Goal: Task Accomplishment & Management: Manage account settings

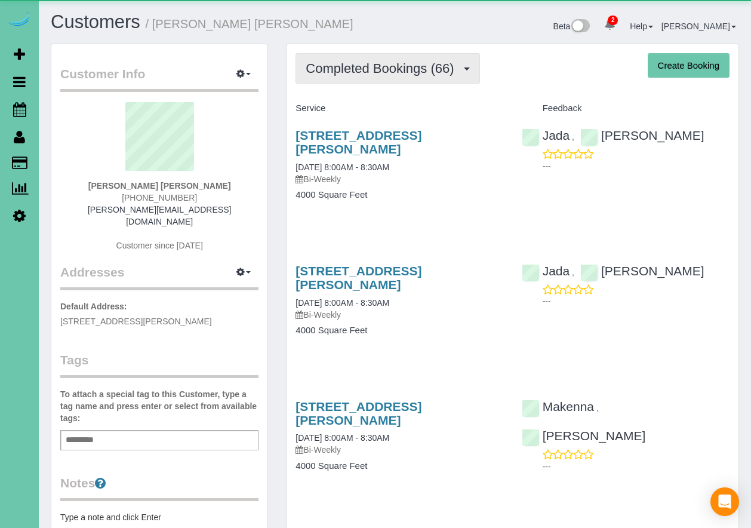
click at [367, 68] on span "Completed Bookings (66)" at bounding box center [383, 68] width 154 height 15
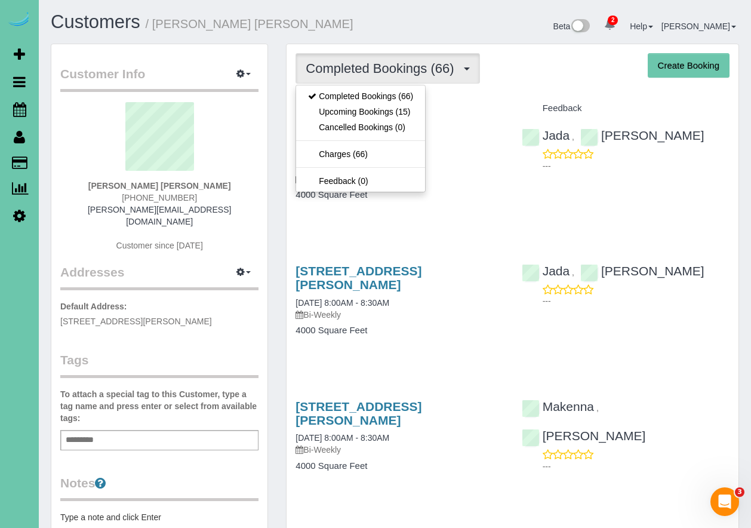
click at [498, 76] on div "Completed Bookings (66) Completed Bookings (66) Upcoming Bookings (15) Cancelle…" at bounding box center [513, 68] width 434 height 30
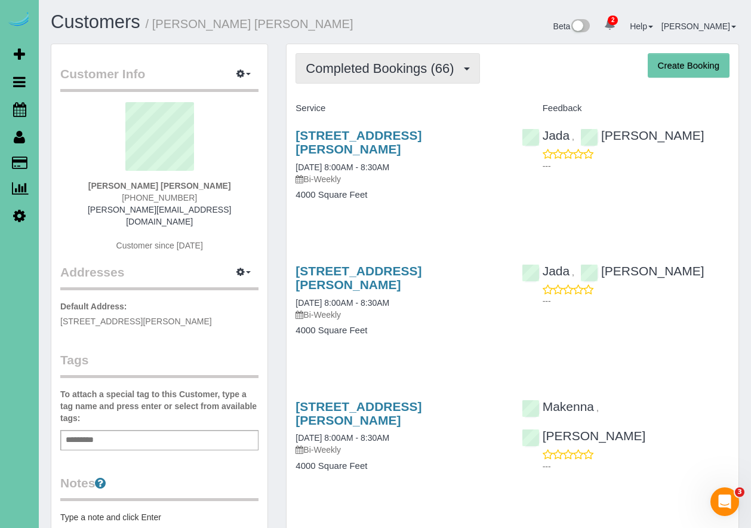
click at [381, 67] on span "Completed Bookings (66)" at bounding box center [383, 68] width 154 height 15
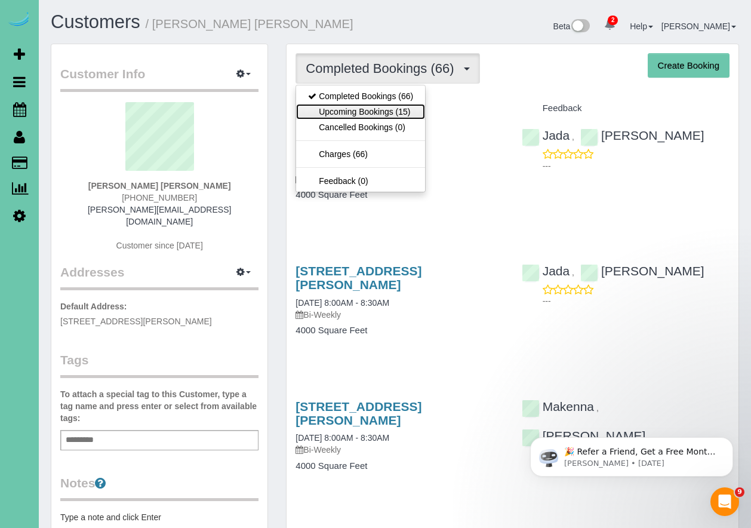
click at [358, 110] on link "Upcoming Bookings (15)" at bounding box center [360, 112] width 129 height 16
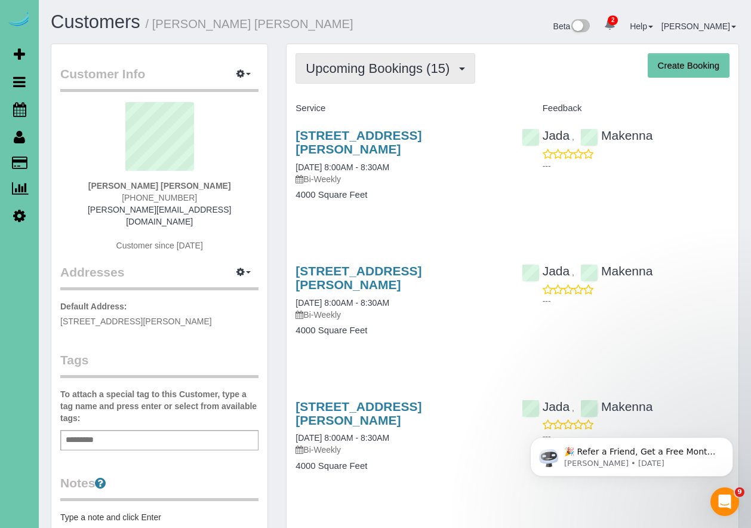
click at [374, 69] on span "Upcoming Bookings (15)" at bounding box center [381, 68] width 150 height 15
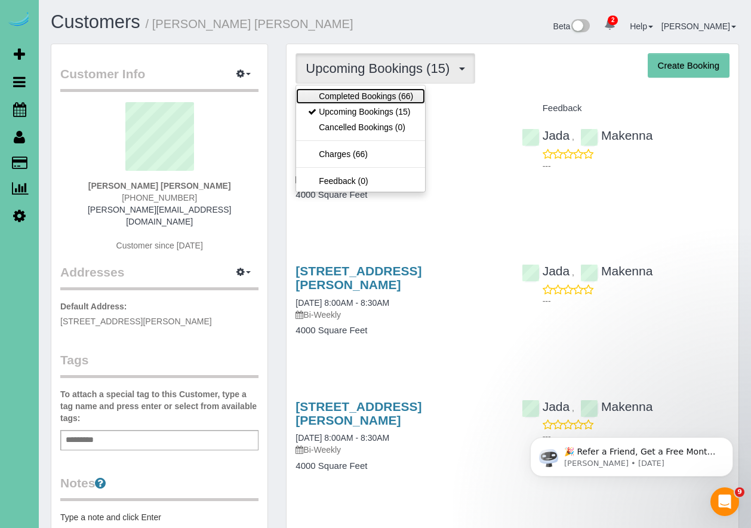
click at [369, 98] on link "Completed Bookings (66)" at bounding box center [360, 96] width 129 height 16
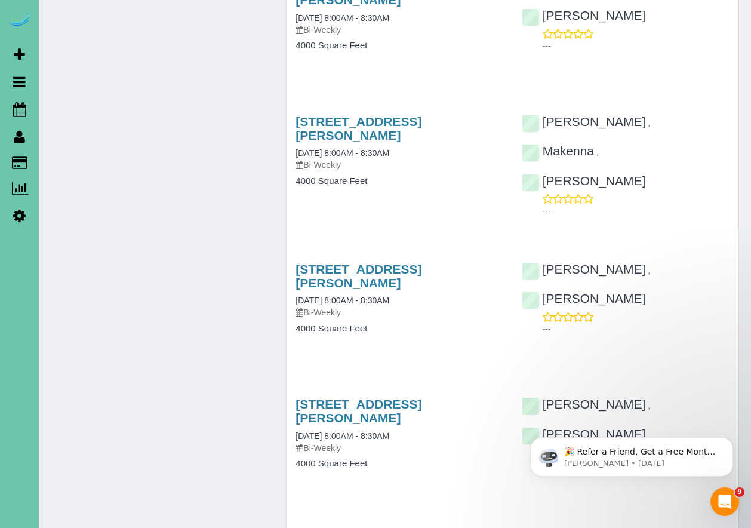
scroll to position [8590, 0]
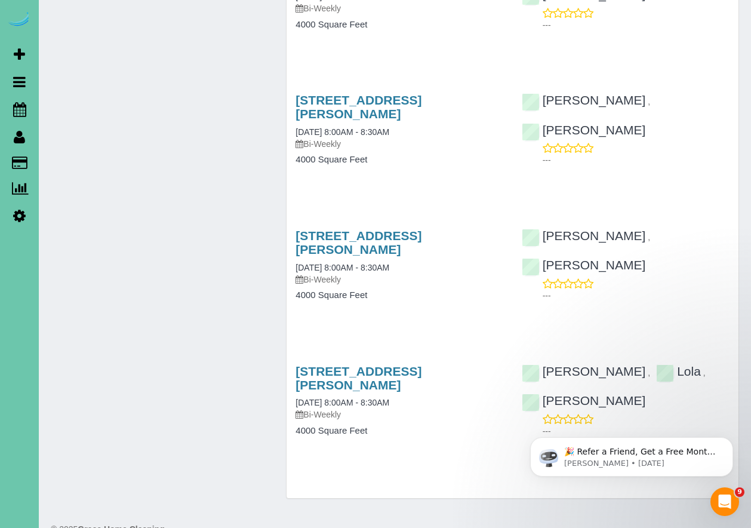
click at [462, 276] on div "15753 Burt Street, Omaha, NE 68118 03/17/2023 8:00AM - 8:30AM Bi-Weekly 4000 Sq…" at bounding box center [400, 272] width 226 height 106
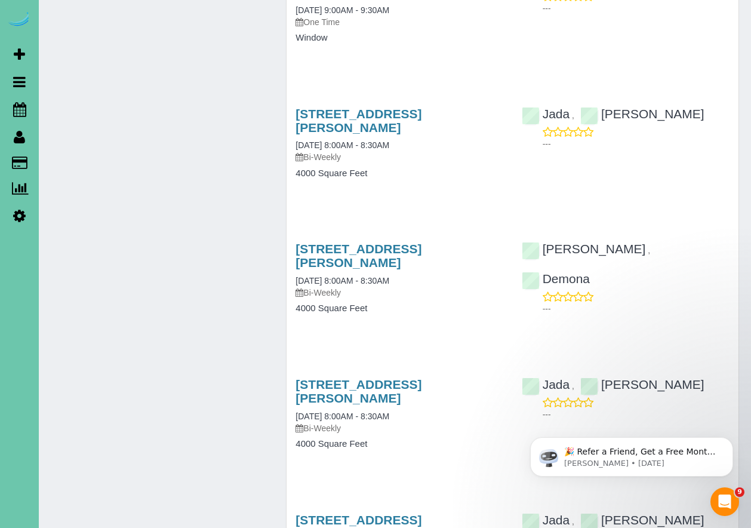
scroll to position [3627, 0]
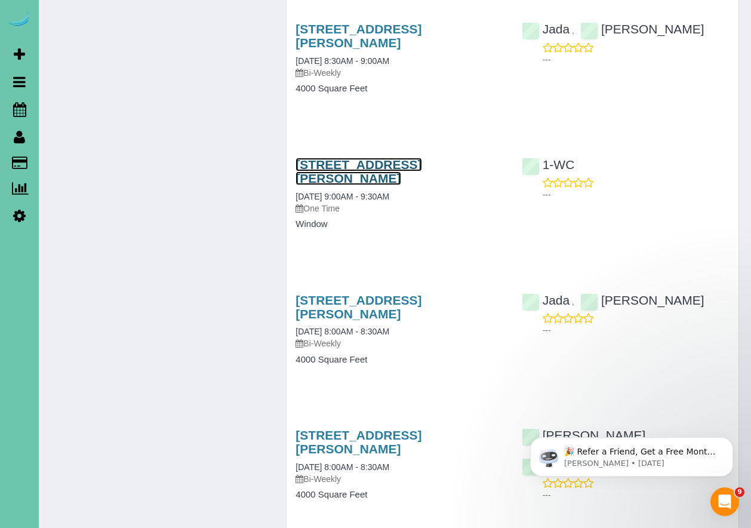
click at [347, 167] on link "15753 Burt Street, Omaha, NE 68118" at bounding box center [359, 171] width 126 height 27
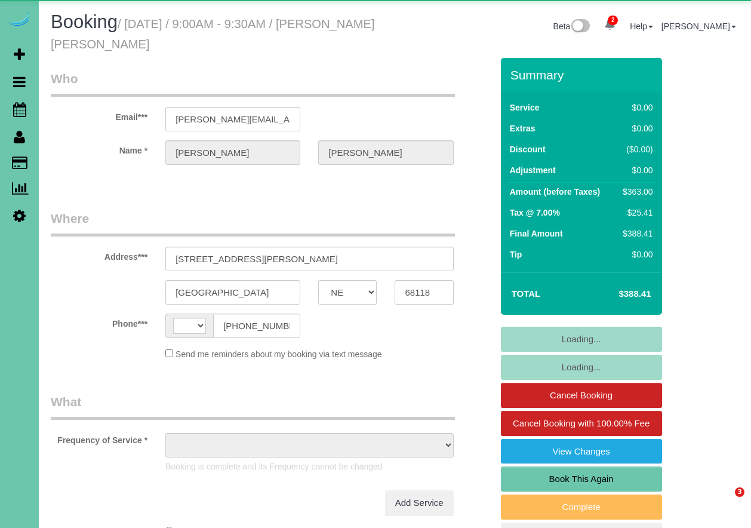
select select "NE"
select select "string:fspay"
select select "string:[GEOGRAPHIC_DATA]"
select select "object:879"
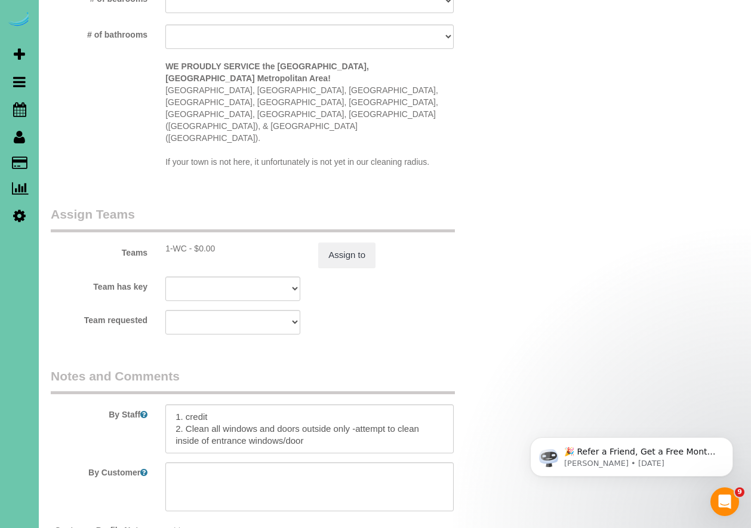
scroll to position [1415, 0]
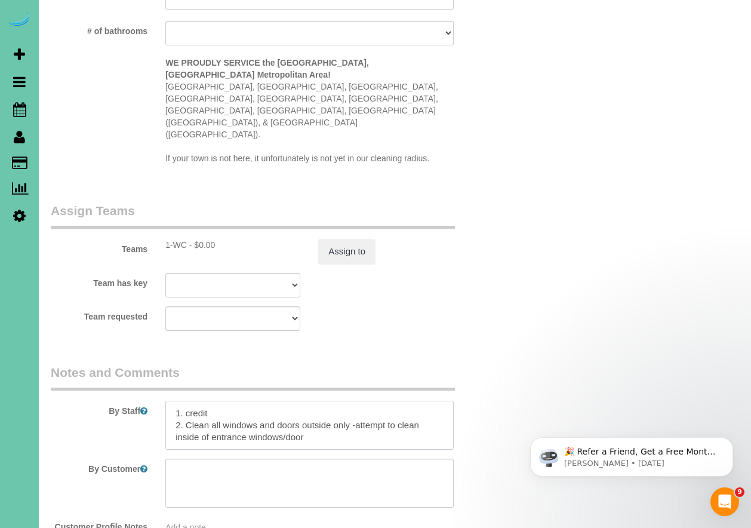
click at [397, 401] on textarea at bounding box center [309, 425] width 288 height 49
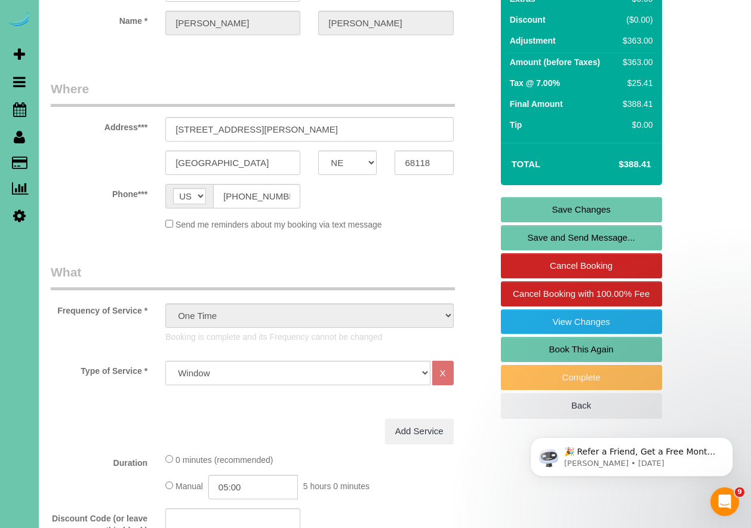
scroll to position [0, 0]
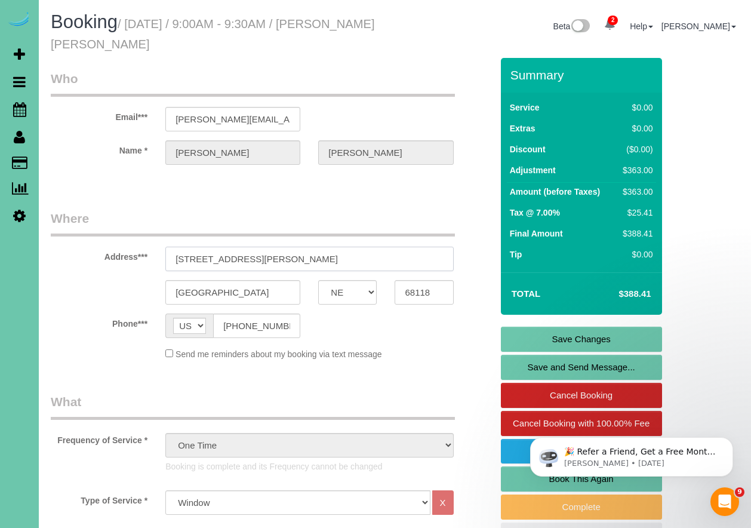
drag, startPoint x: 262, startPoint y: 262, endPoint x: 157, endPoint y: 262, distance: 105.1
click at [157, 262] on div "15753 Burt Street" at bounding box center [310, 259] width 306 height 24
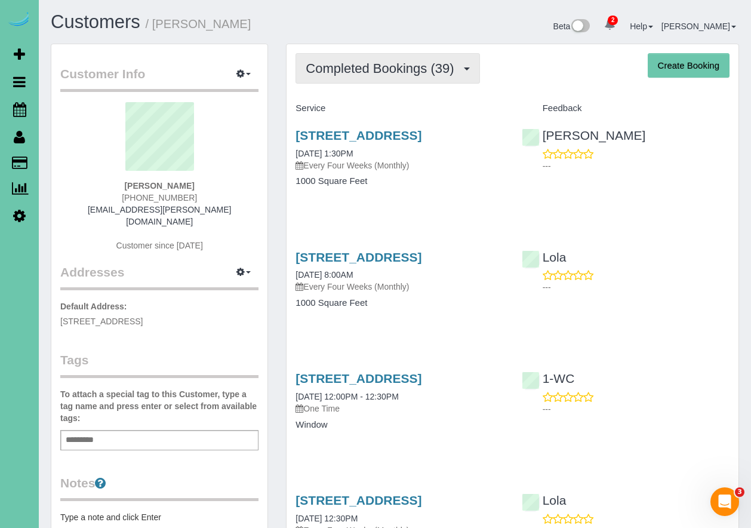
click at [378, 65] on span "Completed Bookings (39)" at bounding box center [383, 68] width 154 height 15
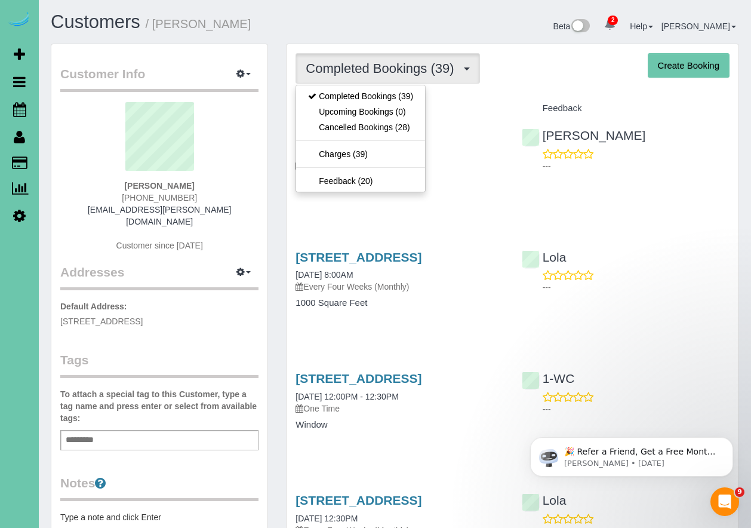
click at [490, 106] on h4 "Service" at bounding box center [400, 108] width 208 height 10
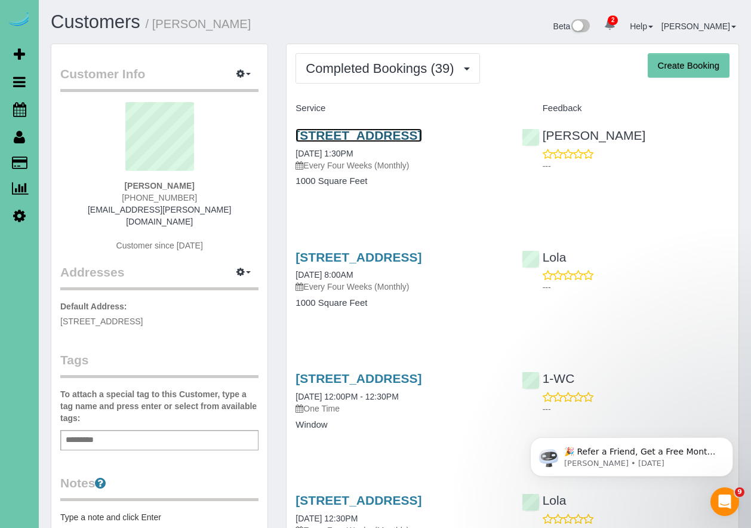
click at [352, 139] on link "1301 W 6th Street; Apt #3102, Papillion, NE 68046" at bounding box center [359, 135] width 126 height 14
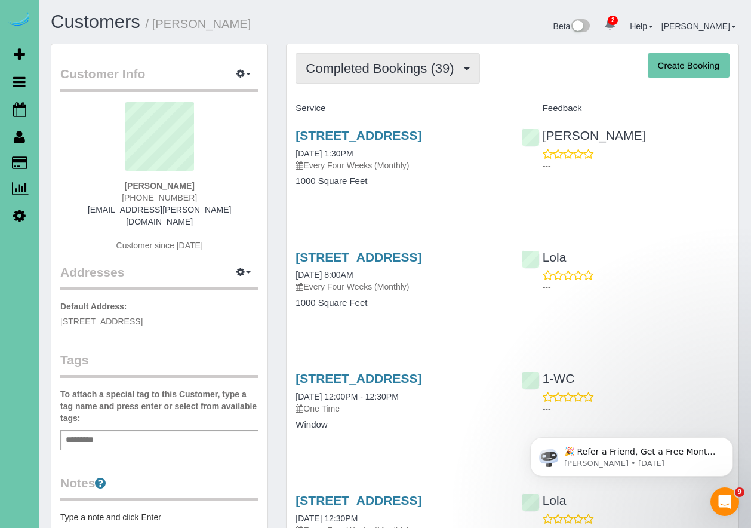
click at [382, 79] on button "Completed Bookings (39)" at bounding box center [388, 68] width 184 height 30
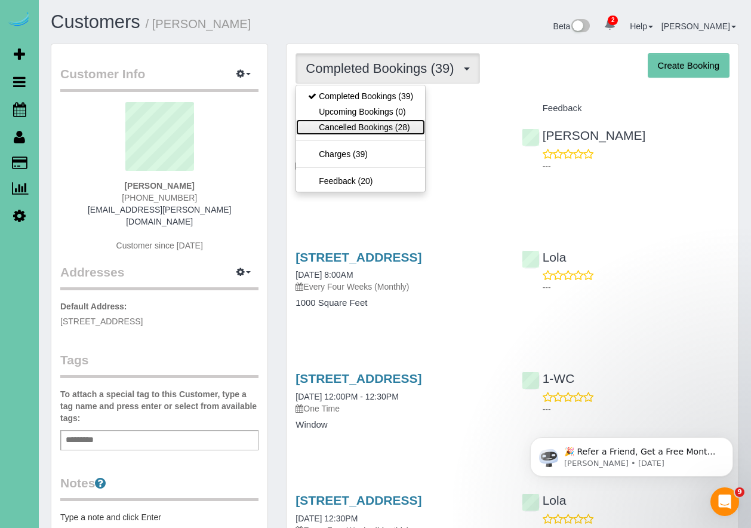
click at [340, 128] on link "Cancelled Bookings (28)" at bounding box center [360, 127] width 129 height 16
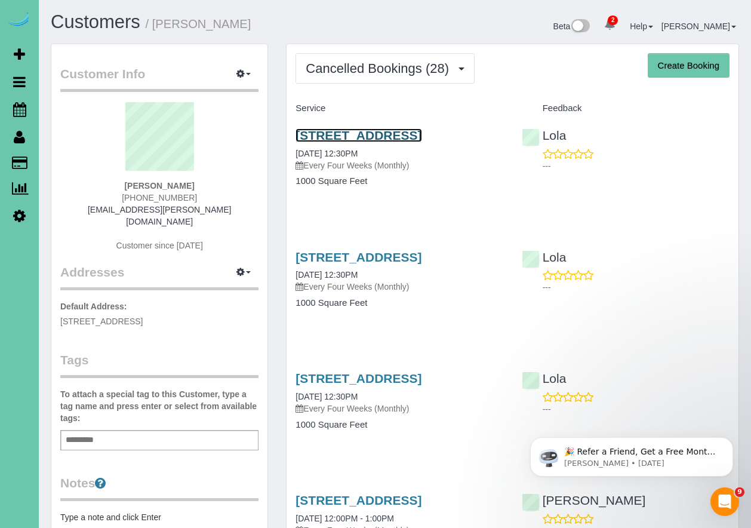
click at [372, 140] on link "1301 W 6th Street; Apt #3102, Papillion, NE 68046" at bounding box center [359, 135] width 126 height 14
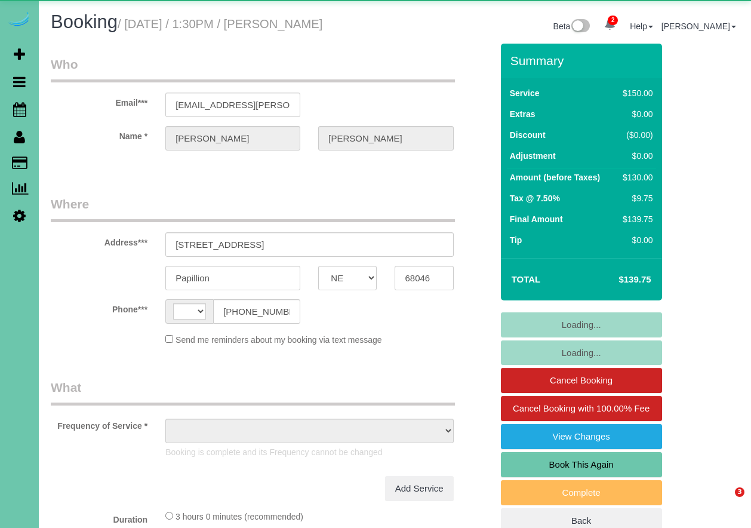
select select "NE"
select select "string:[GEOGRAPHIC_DATA]"
select select "object:677"
select select "string:fspay-3714f7fe-8dc5-48e2-81b7-566b9b635593"
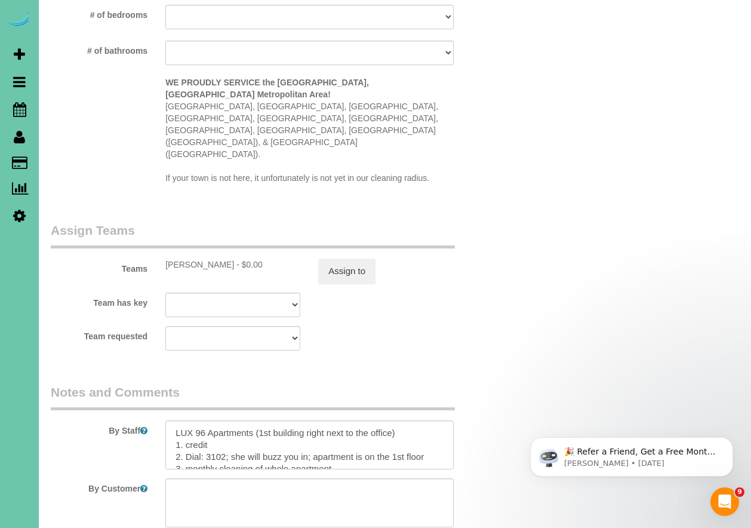
scroll to position [1325, 0]
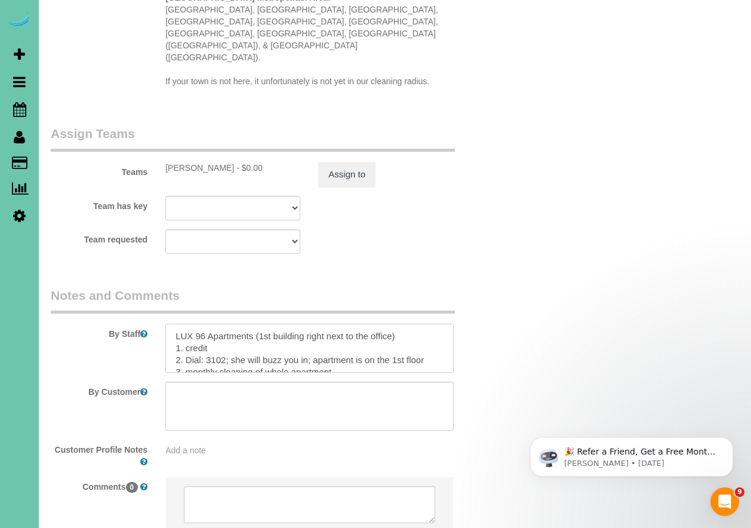
click at [404, 324] on textarea at bounding box center [309, 348] width 288 height 49
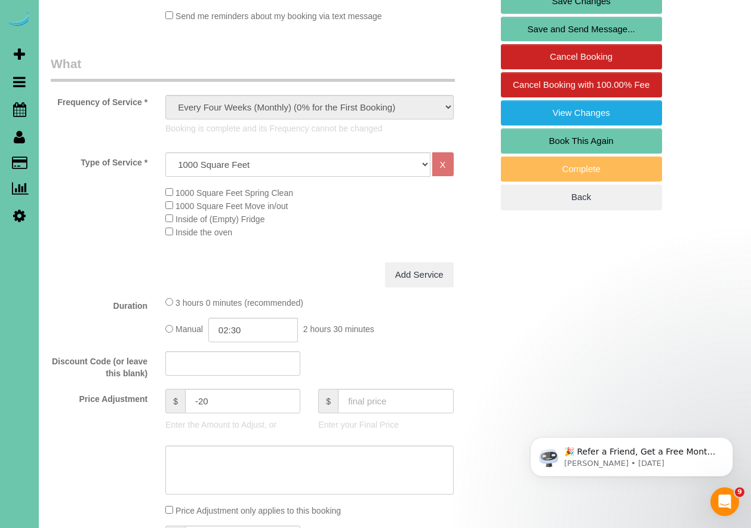
scroll to position [0, 0]
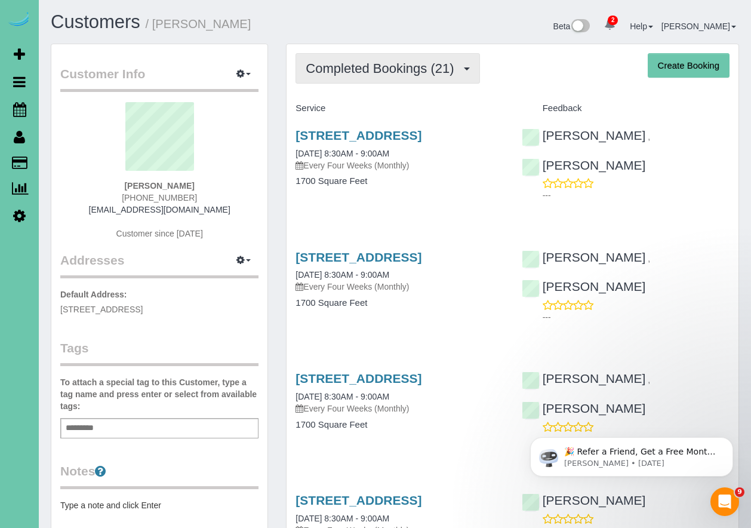
click at [388, 70] on span "Completed Bookings (21)" at bounding box center [383, 68] width 154 height 15
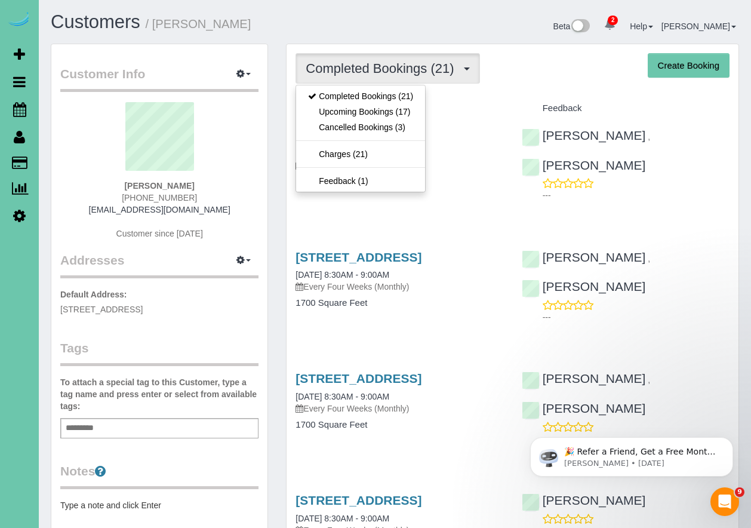
click at [385, 33] on div "Customers / Greg Schuett" at bounding box center [219, 25] width 354 height 26
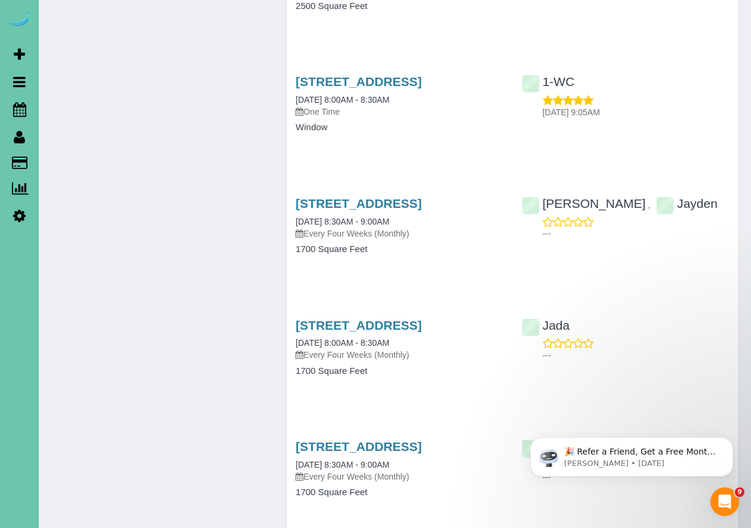
scroll to position [1547, 0]
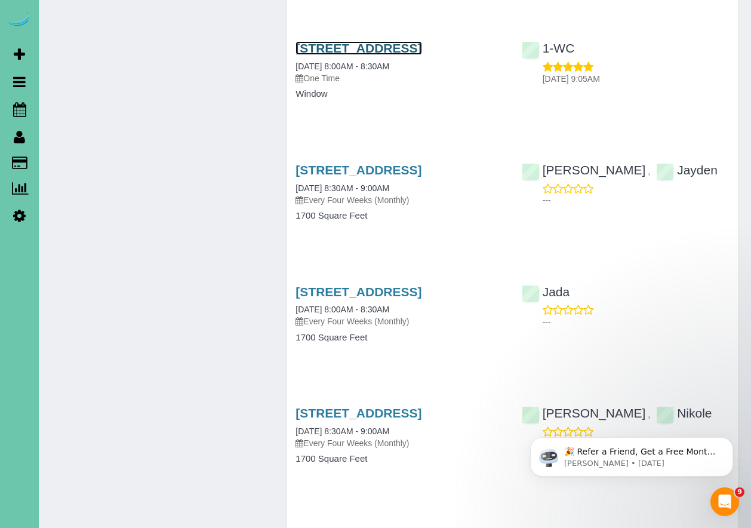
click at [351, 46] on link "21714 G Street, Elkhorn, NE 68022" at bounding box center [359, 48] width 126 height 14
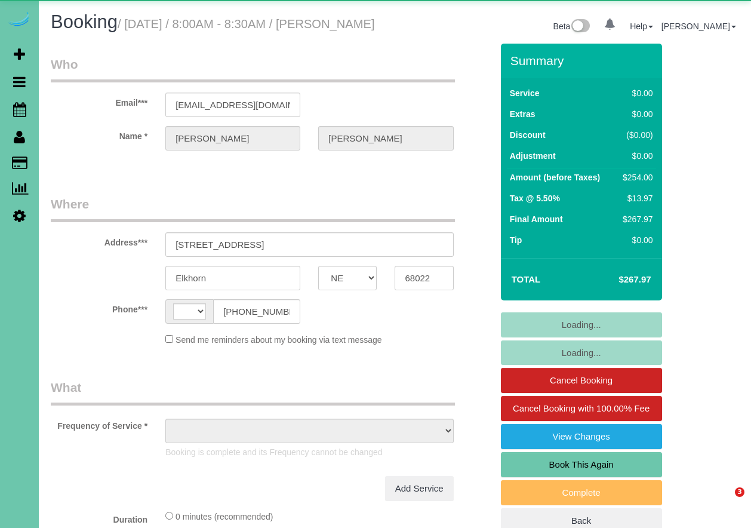
select select "NE"
select select "string:[GEOGRAPHIC_DATA]"
select select "object:670"
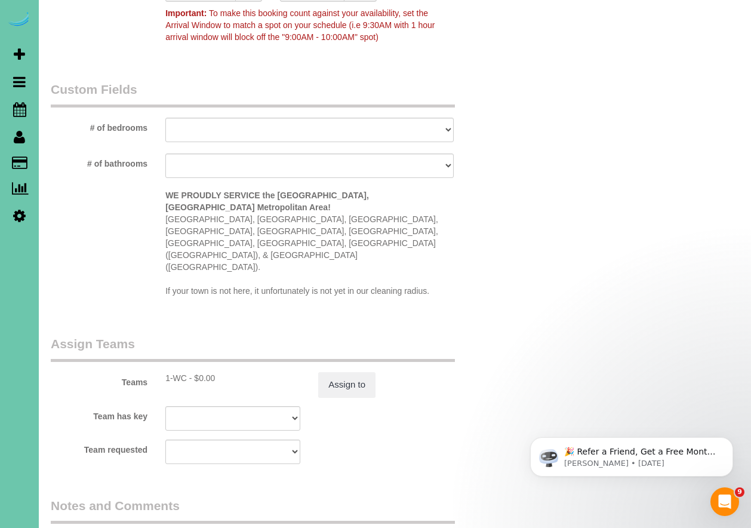
scroll to position [1535, 0]
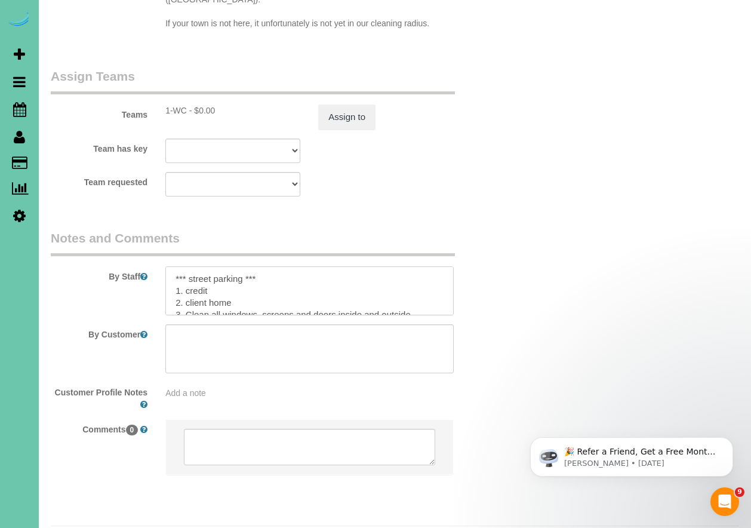
click at [290, 266] on textarea at bounding box center [309, 290] width 288 height 49
click at [426, 266] on textarea at bounding box center [309, 290] width 288 height 49
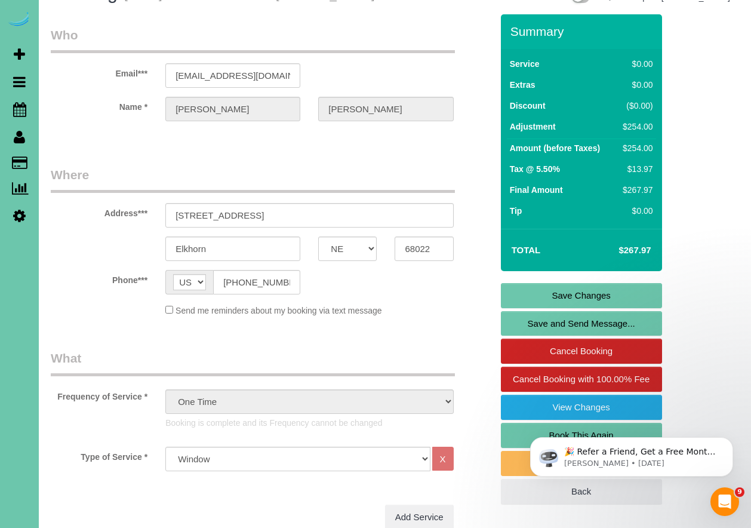
scroll to position [30, 0]
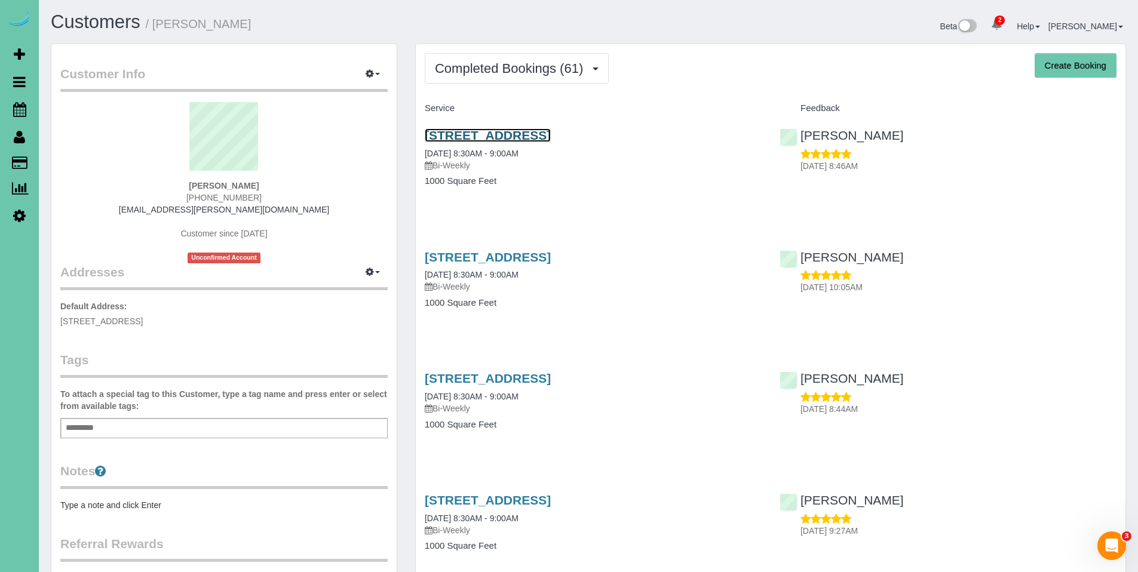
click at [550, 138] on link "[STREET_ADDRESS]" at bounding box center [488, 135] width 126 height 14
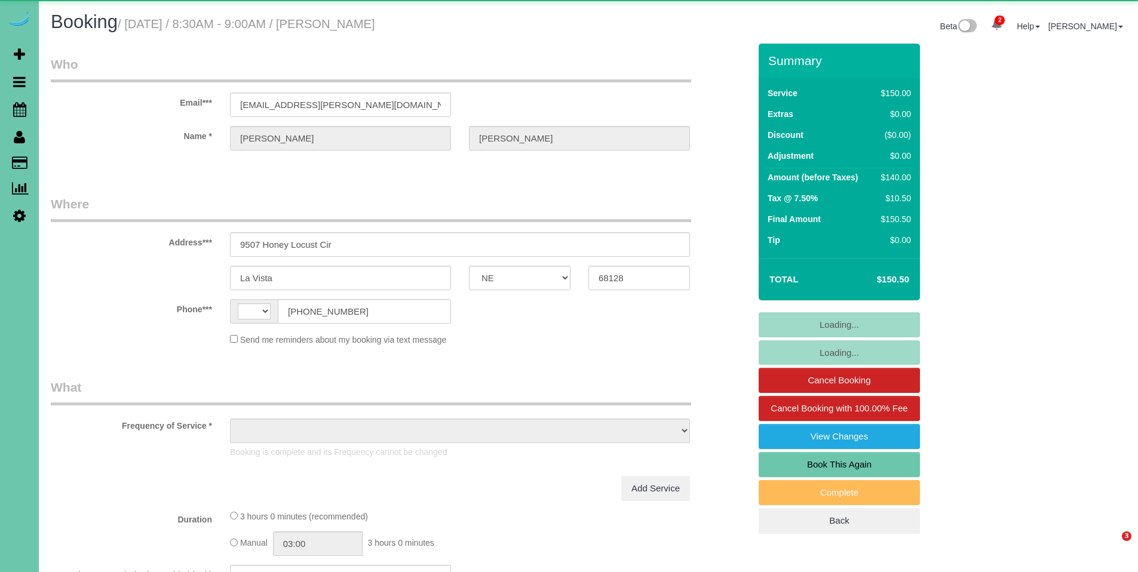
select select "NE"
select select "string:US"
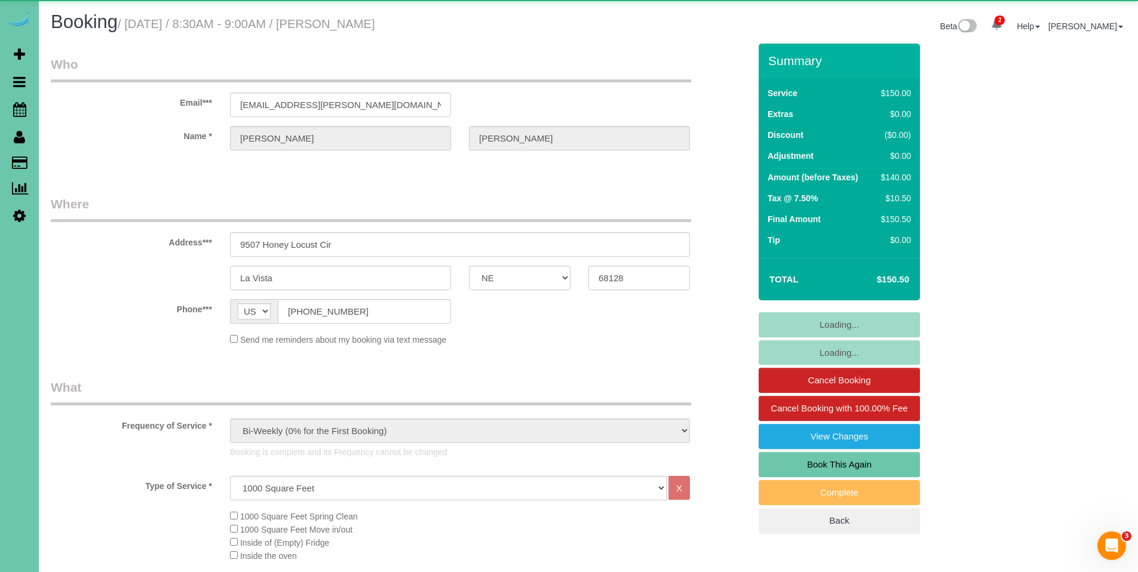
select select "object:721"
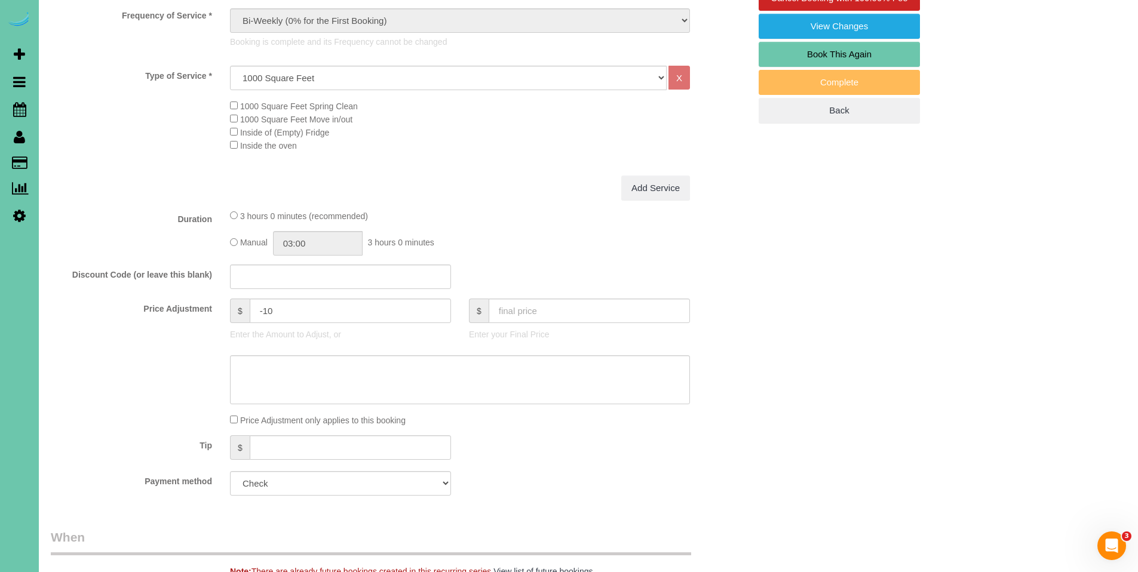
scroll to position [643, 0]
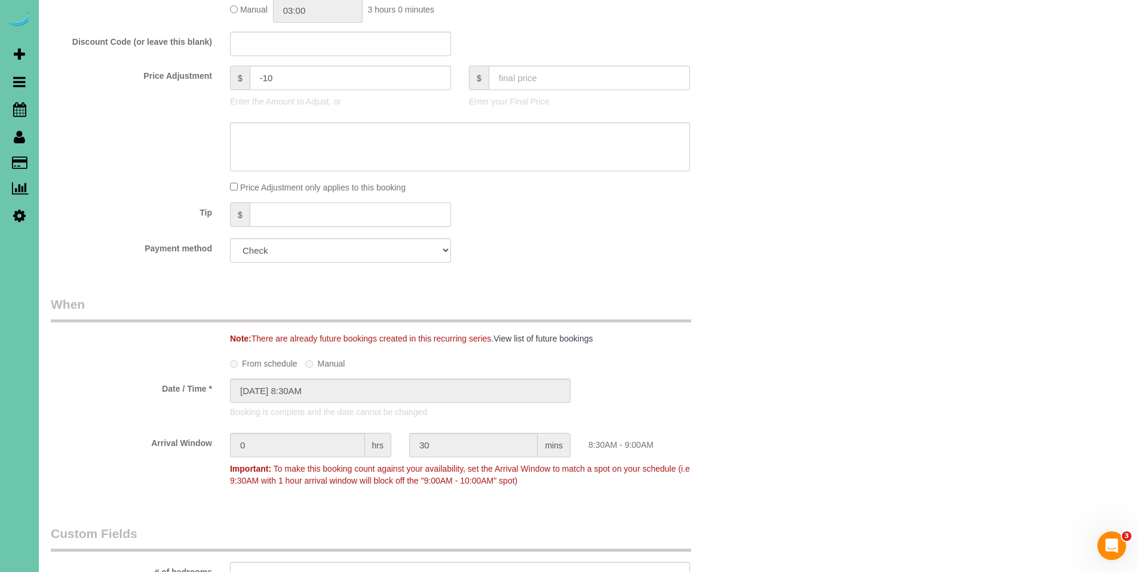
click at [327, 219] on input "text" at bounding box center [350, 214] width 201 height 24
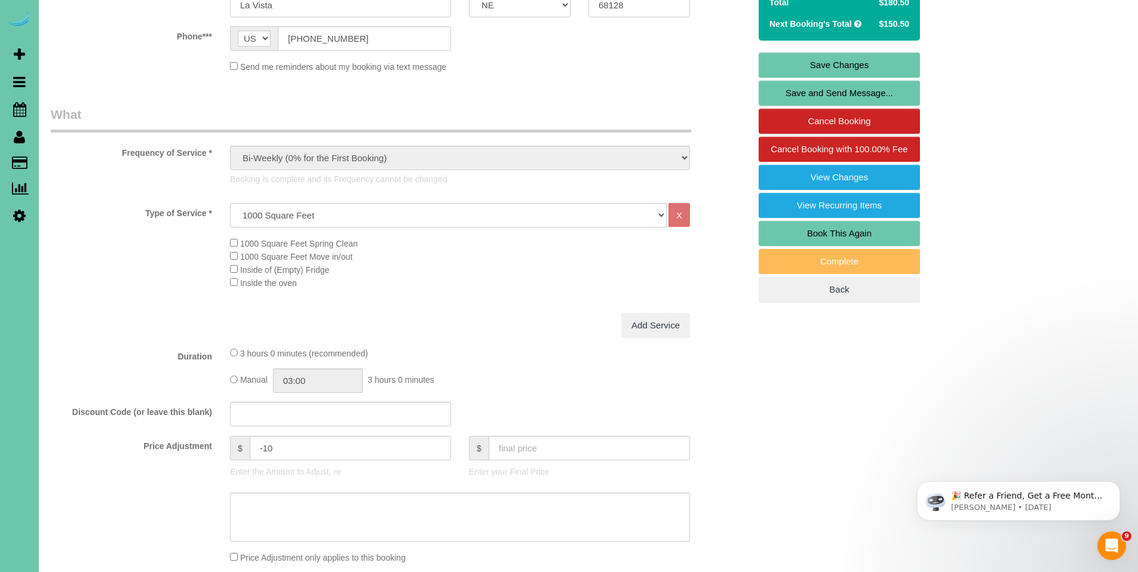
scroll to position [0, 0]
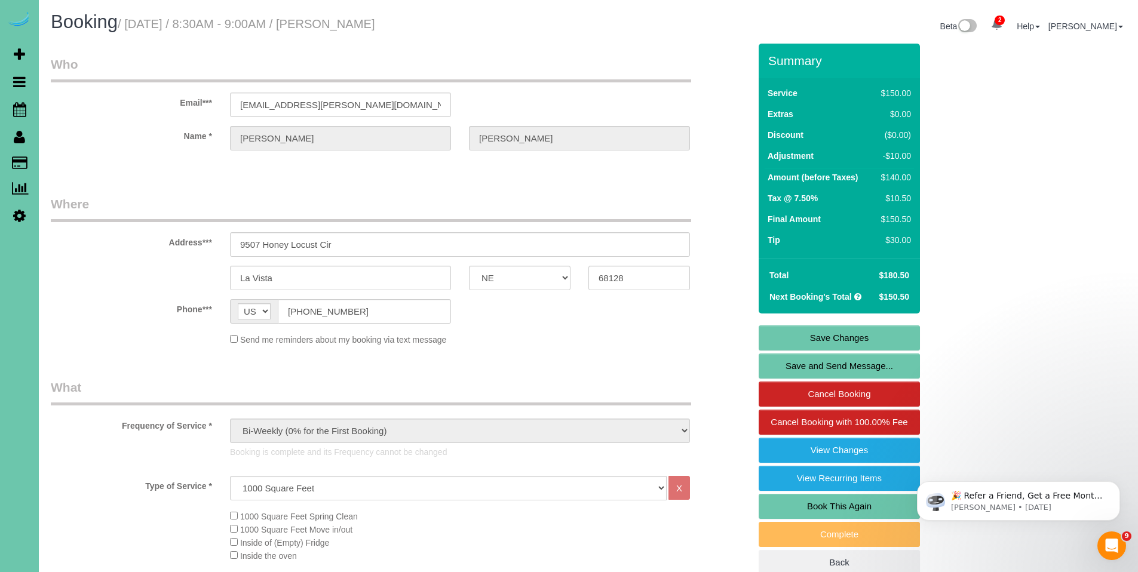
type input "30"
click at [824, 336] on link "Save Changes" at bounding box center [839, 338] width 161 height 25
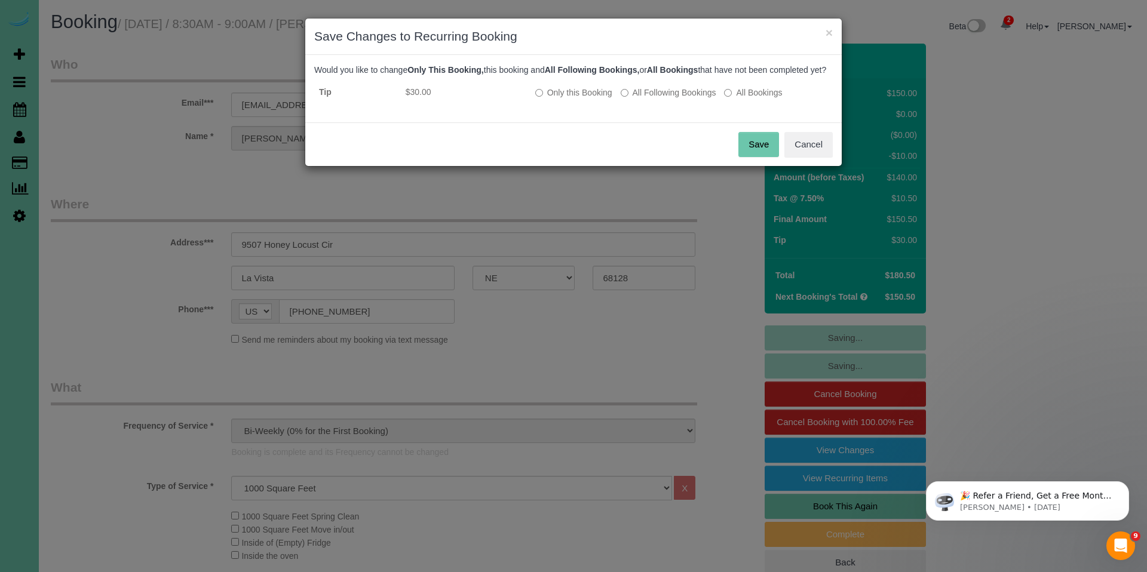
click at [754, 154] on button "Save" at bounding box center [758, 144] width 41 height 25
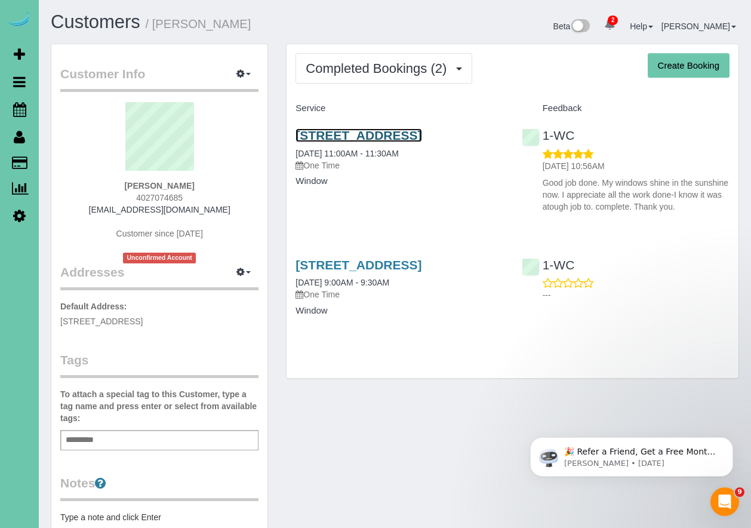
click at [403, 141] on link "[STREET_ADDRESS]" at bounding box center [359, 135] width 126 height 14
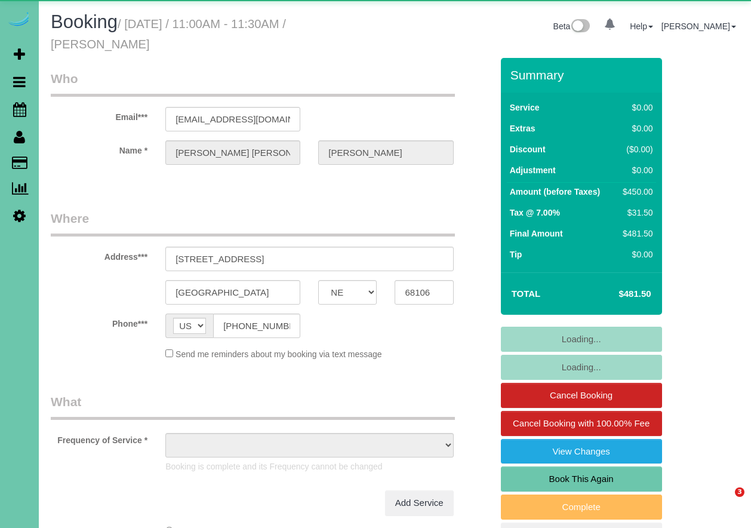
select select "NE"
select select "object:663"
select select "string:fspay-3151abee-6557-4e73-b5f7-90132122ad93"
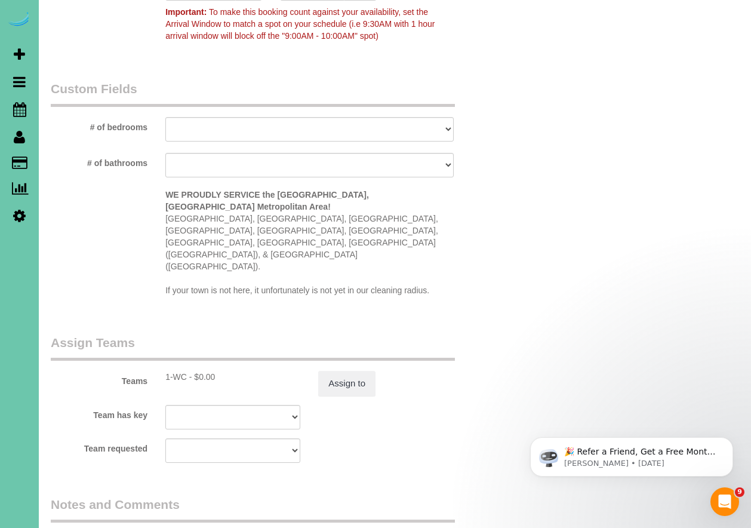
scroll to position [1298, 0]
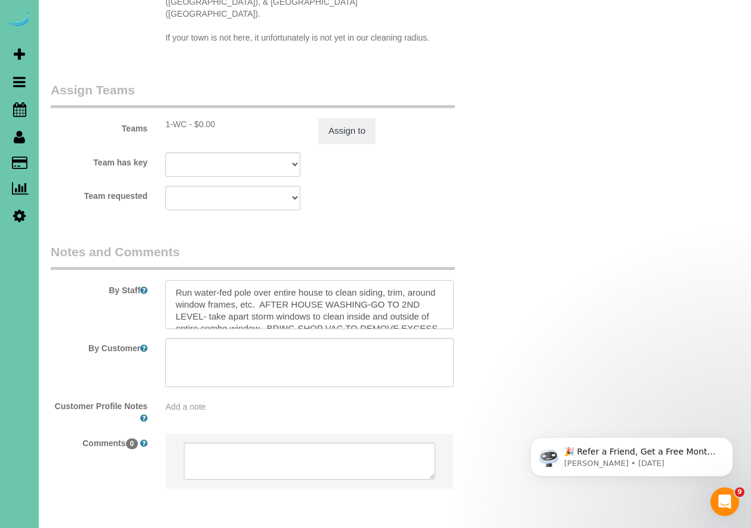
click at [406, 280] on textarea at bounding box center [309, 304] width 288 height 49
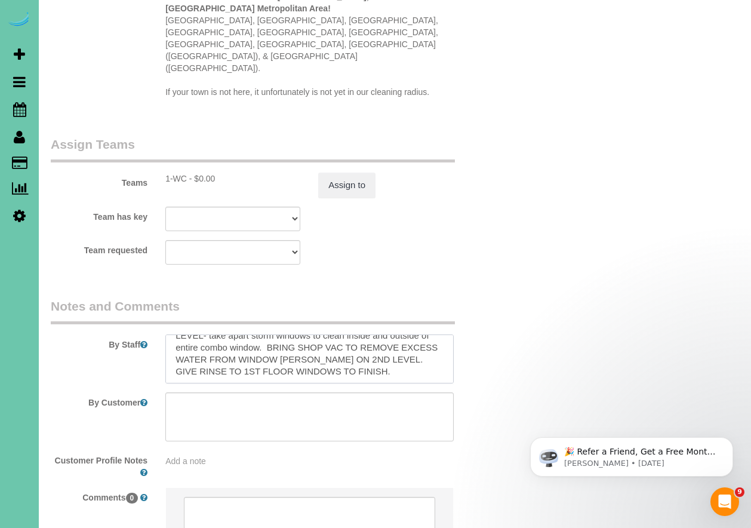
scroll to position [1189, 0]
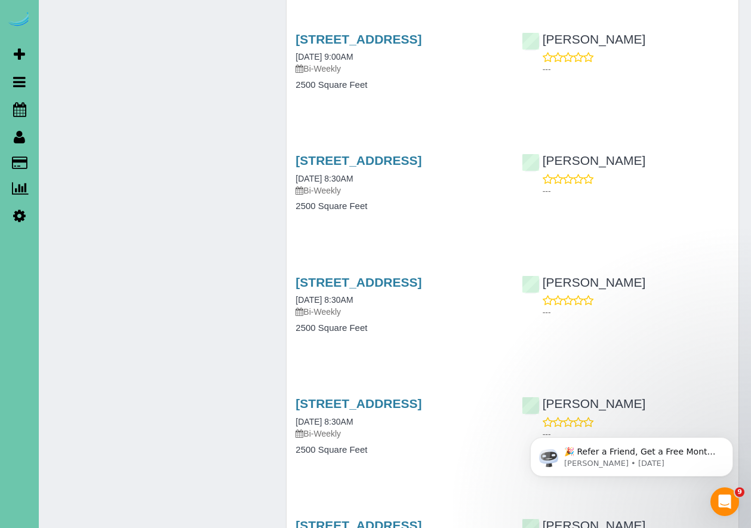
scroll to position [3529, 0]
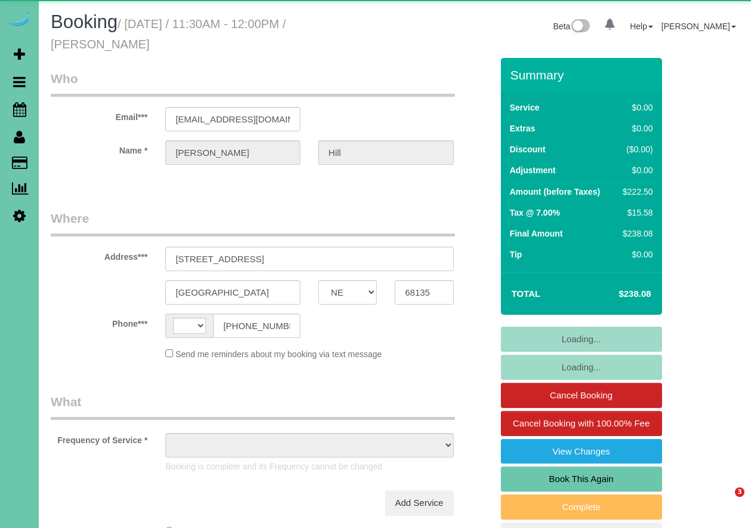
select select "NE"
select select "string:[GEOGRAPHIC_DATA]"
select select "object:926"
select select "string:fspay-378439ef-b1a8-402e-9b25-154d68d28bf5"
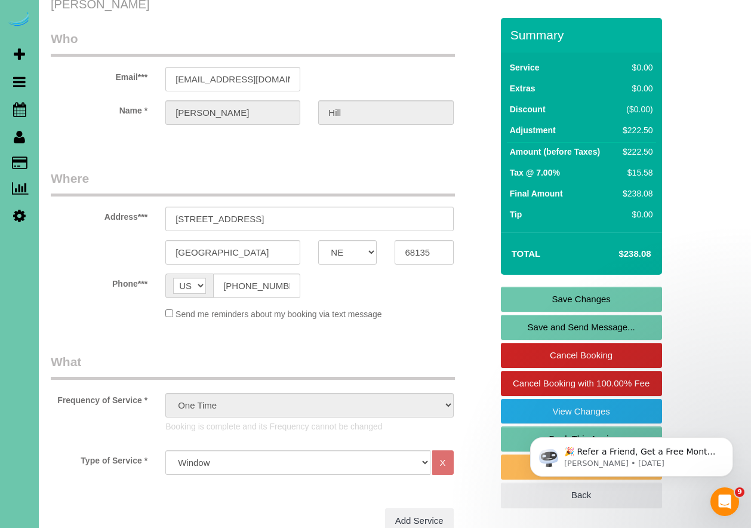
scroll to position [39, 0]
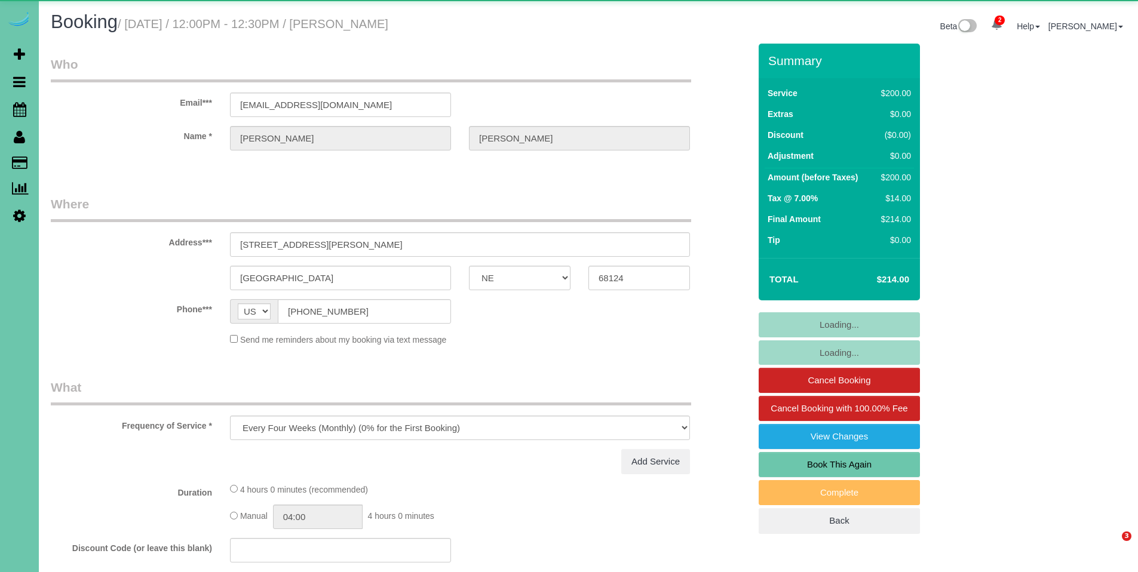
select select "NE"
select select "object:928"
select select "string:fspay-77b15998-6cb3-48f9-9b8d-e4364bcf8660"
select select "number:37"
select select "number:41"
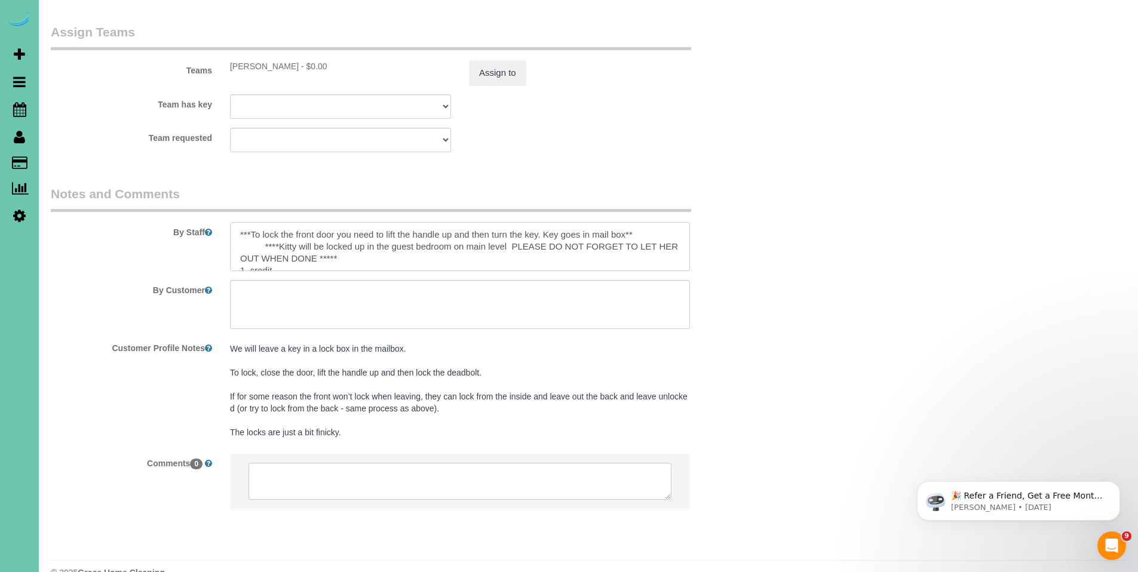
click at [406, 231] on textarea at bounding box center [460, 246] width 460 height 49
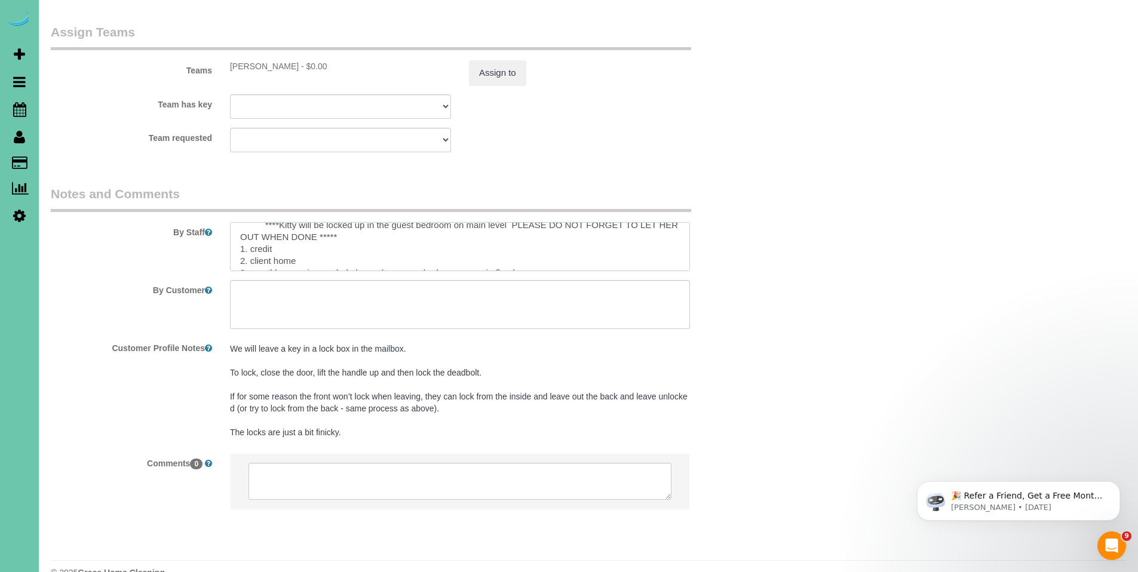
scroll to position [22, 0]
click at [303, 235] on textarea at bounding box center [460, 246] width 460 height 49
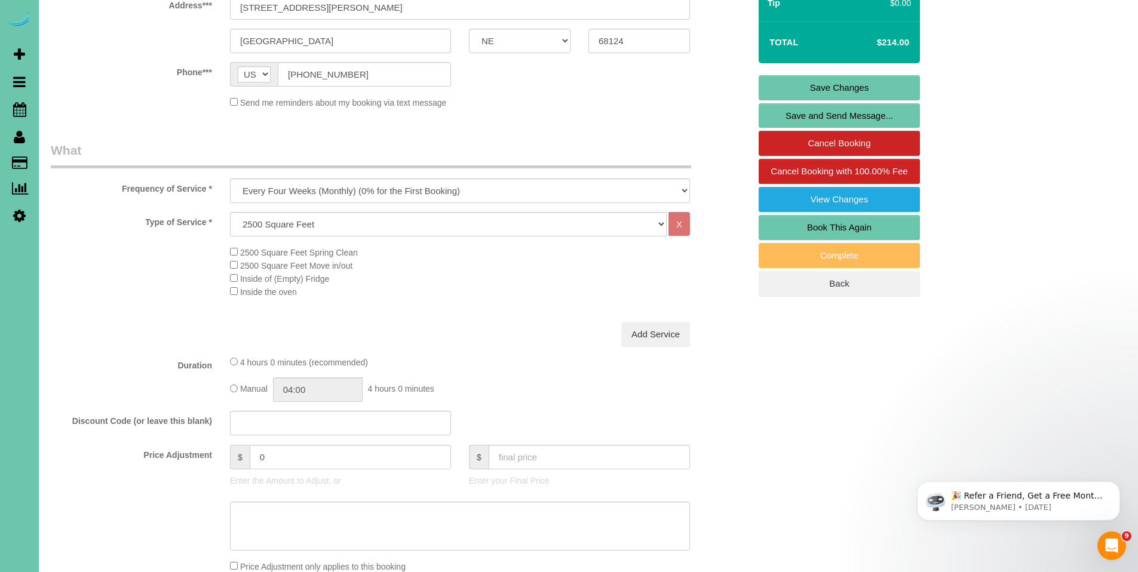
scroll to position [199, 0]
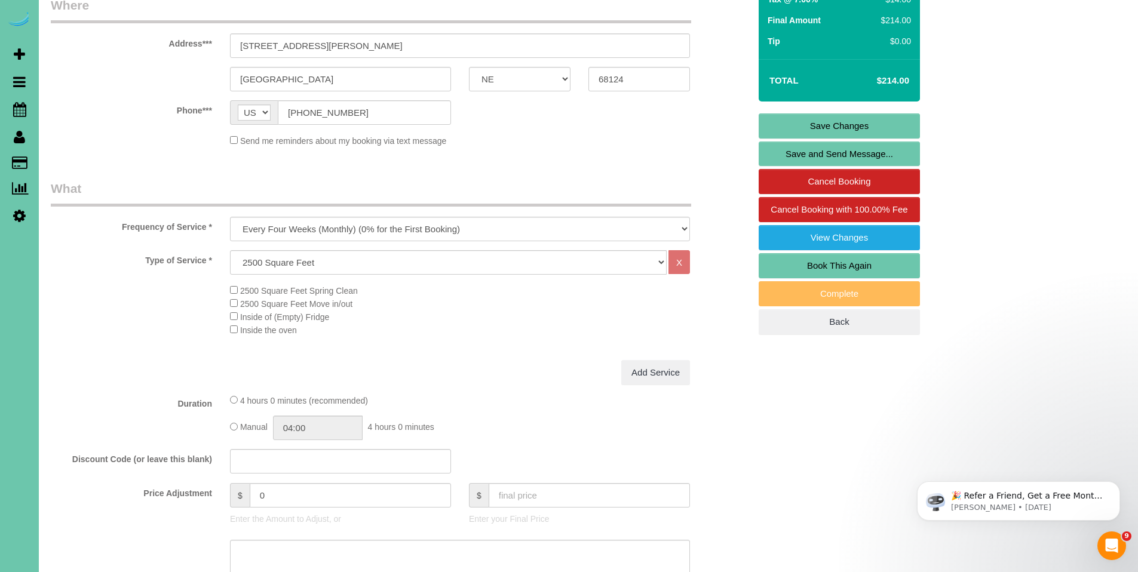
type textarea "***To lock the front door you need to lift the handle up and then turn the key.…"
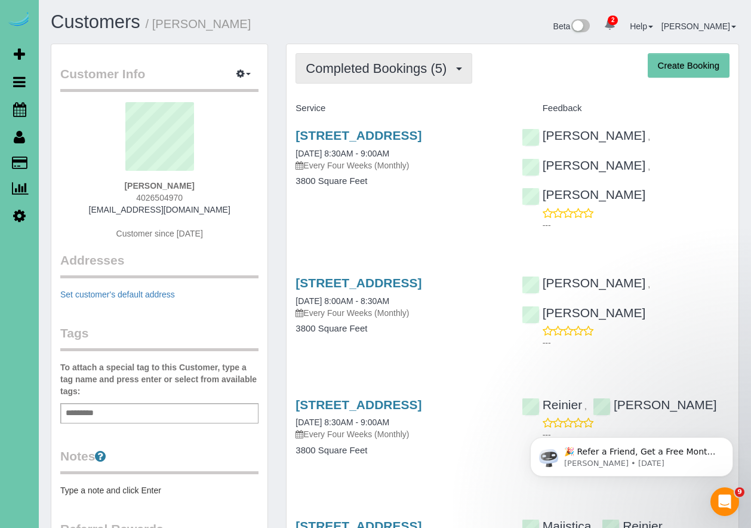
click at [407, 66] on span "Completed Bookings (5)" at bounding box center [379, 68] width 147 height 15
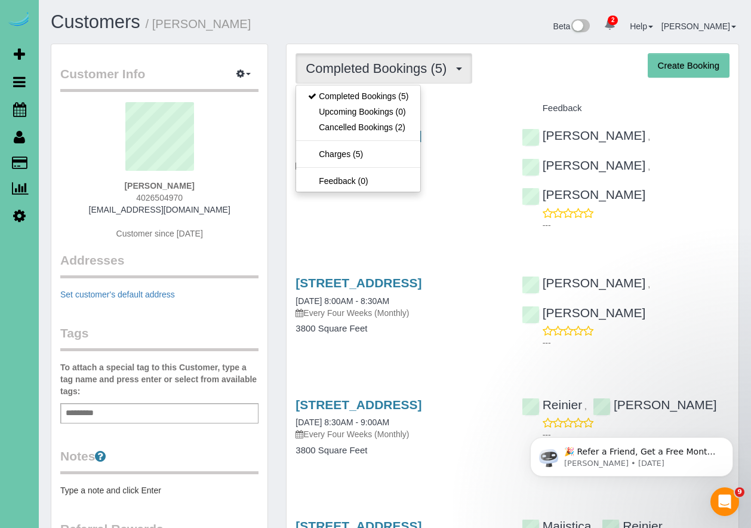
click at [487, 92] on div "Completed Bookings (5) Completed Bookings (5) Upcoming Bookings (0) Cancelled B…" at bounding box center [513, 416] width 452 height 744
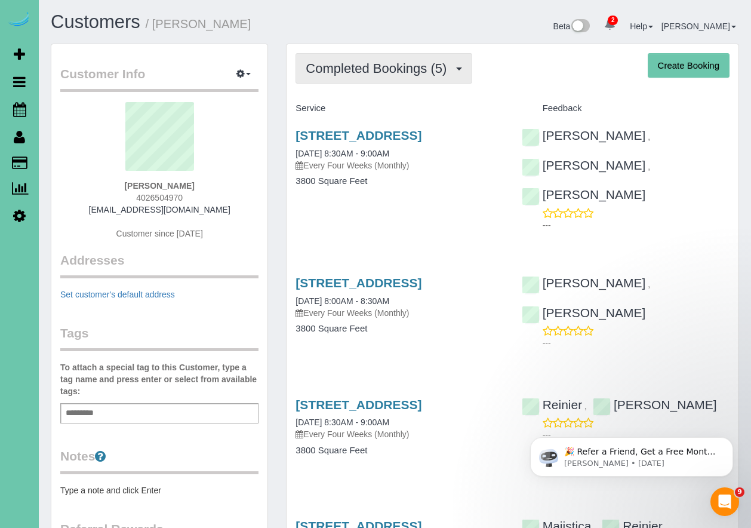
click at [375, 76] on button "Completed Bookings (5)" at bounding box center [384, 68] width 177 height 30
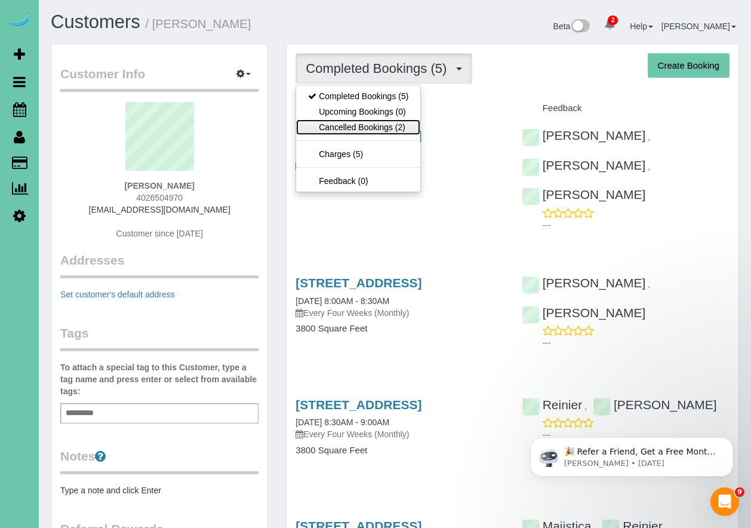
click at [371, 127] on link "Cancelled Bookings (2)" at bounding box center [358, 127] width 124 height 16
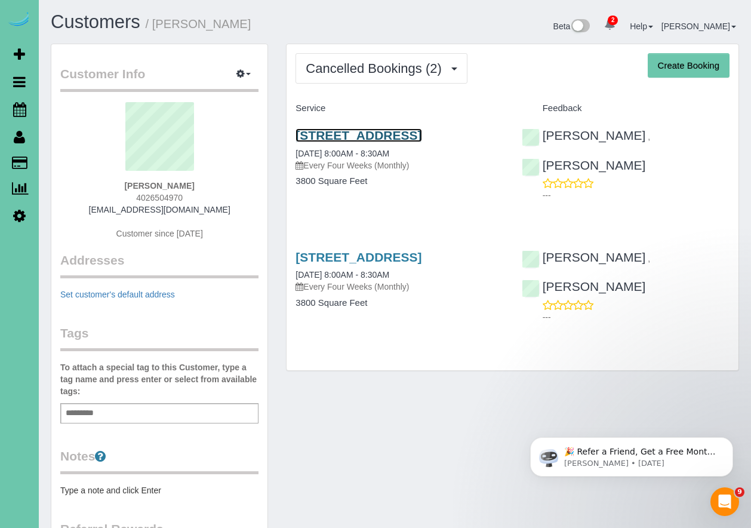
click at [412, 138] on link "9220 N 186th St, Bennington, NE 68007" at bounding box center [359, 135] width 126 height 14
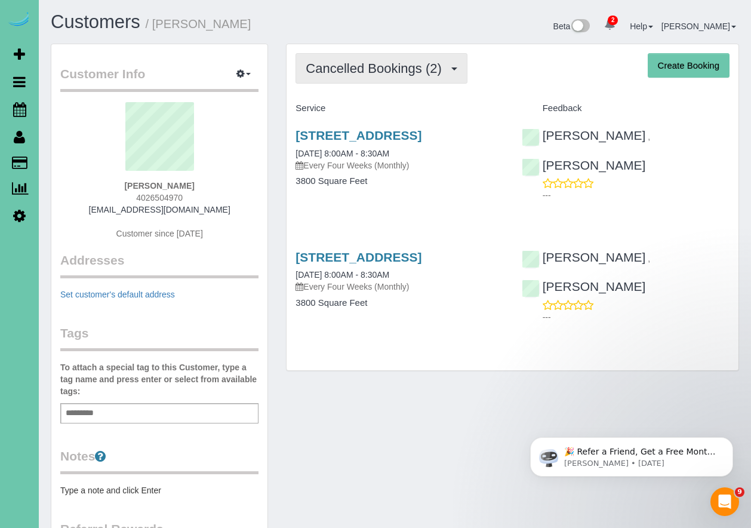
click at [357, 67] on span "Cancelled Bookings (2)" at bounding box center [377, 68] width 142 height 15
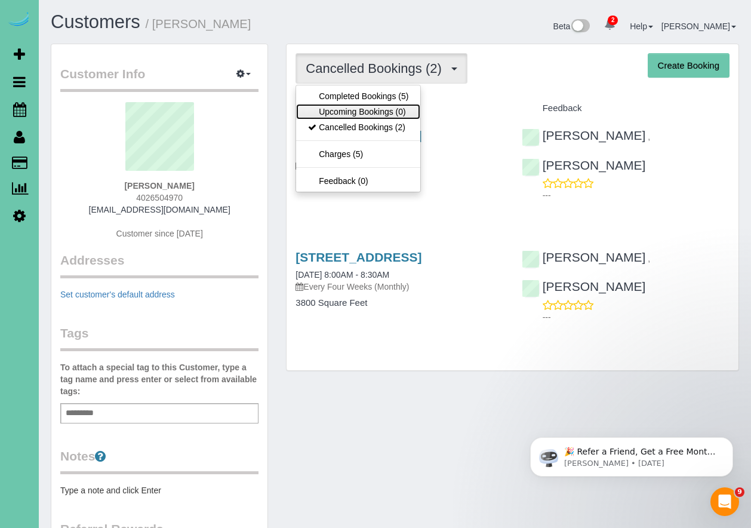
click at [353, 112] on link "Upcoming Bookings (0)" at bounding box center [358, 112] width 124 height 16
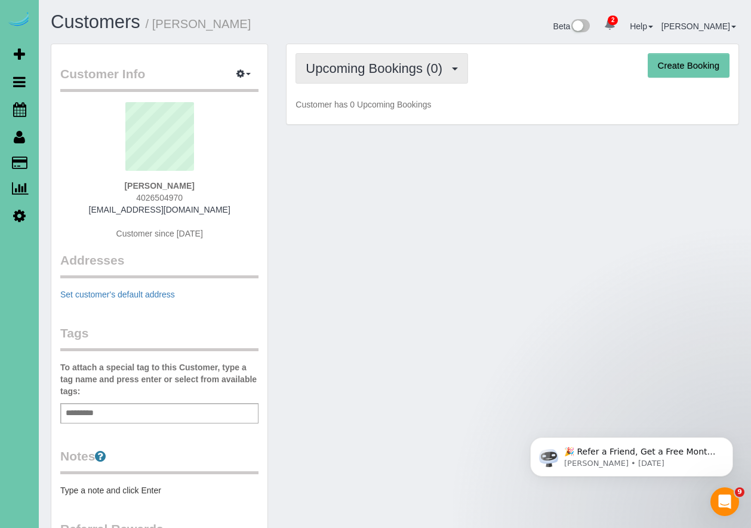
click at [388, 70] on span "Upcoming Bookings (0)" at bounding box center [377, 68] width 143 height 15
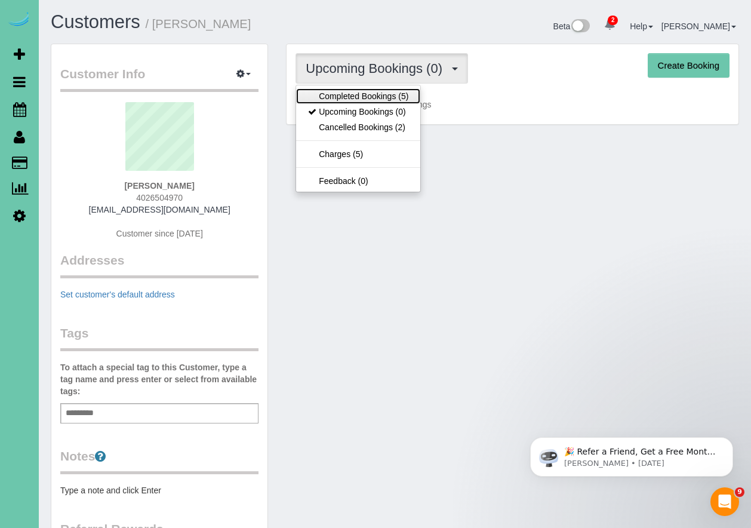
click at [346, 95] on link "Completed Bookings (5)" at bounding box center [358, 96] width 124 height 16
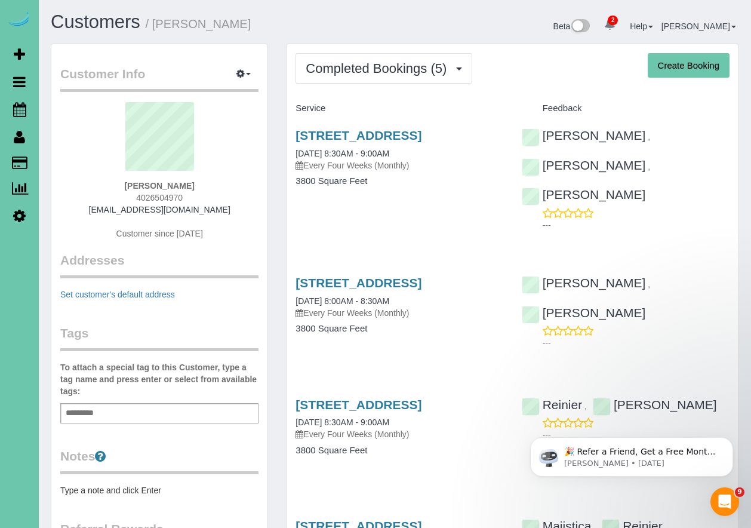
scroll to position [347, 0]
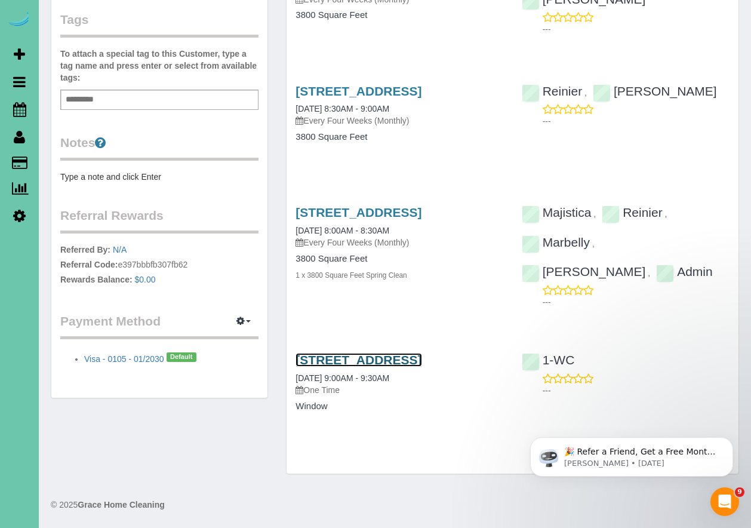
click at [381, 353] on link "9220 North 186th Street, Bennington, NE 68007" at bounding box center [359, 360] width 126 height 14
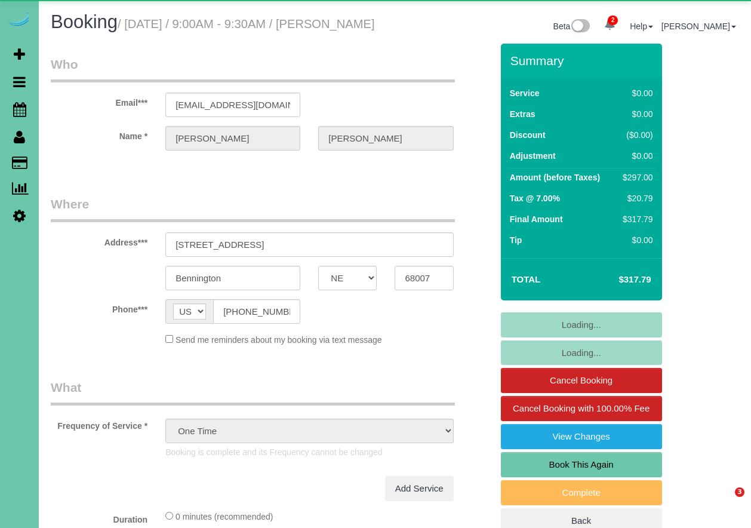
select select "NE"
select select "string:check"
select select "object:649"
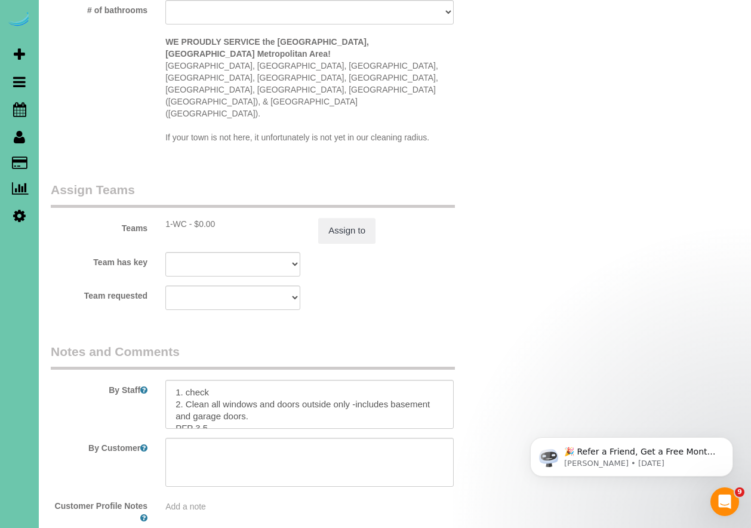
scroll to position [1190, 0]
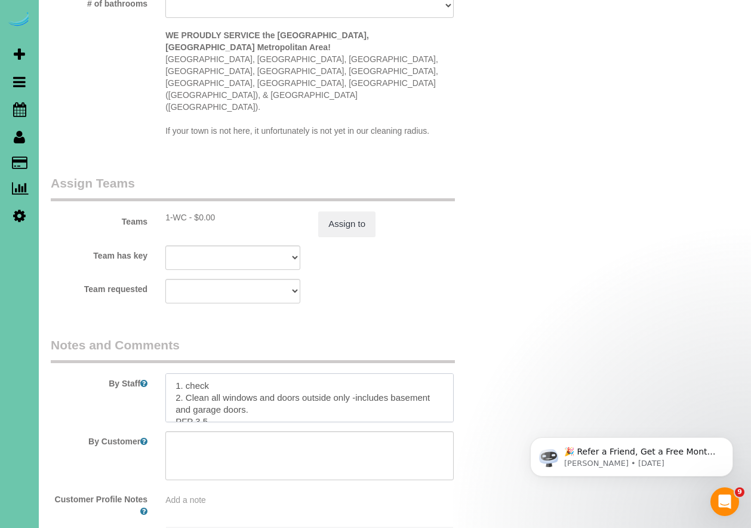
click at [323, 373] on textarea at bounding box center [309, 397] width 288 height 49
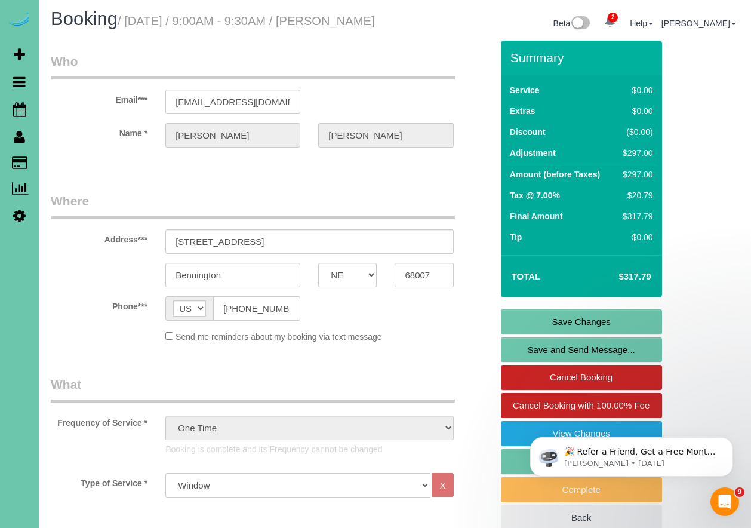
scroll to position [2, 0]
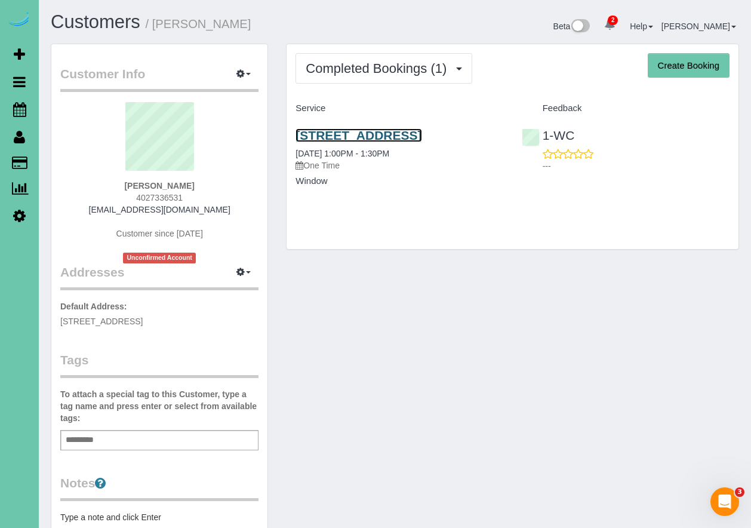
click at [352, 139] on link "[STREET_ADDRESS]" at bounding box center [359, 135] width 126 height 14
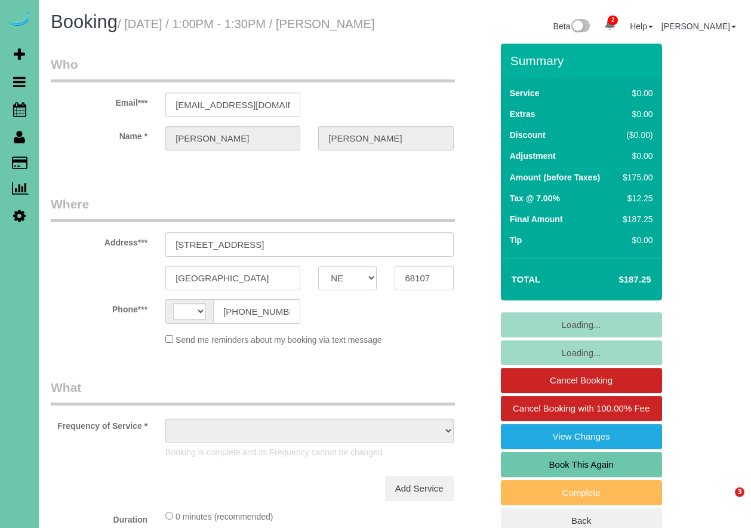
select select "NE"
select select "string:[GEOGRAPHIC_DATA]"
select select "object:649"
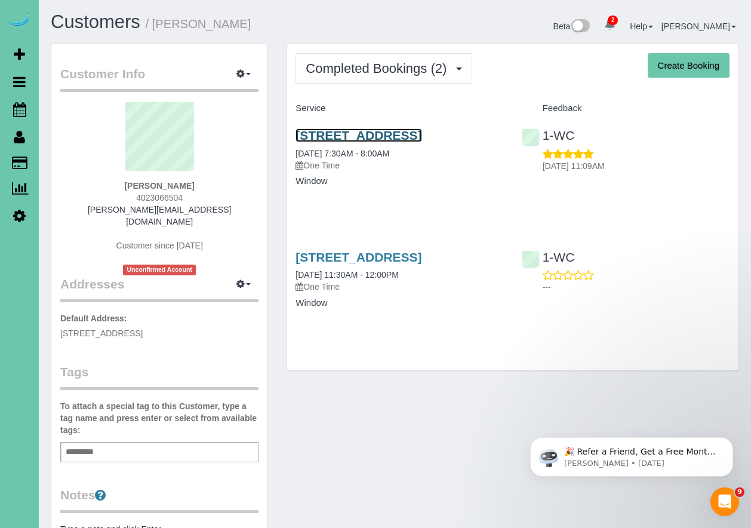
click at [391, 137] on link "107 South 128th Plaza, Omaha, NE 68154" at bounding box center [359, 135] width 126 height 14
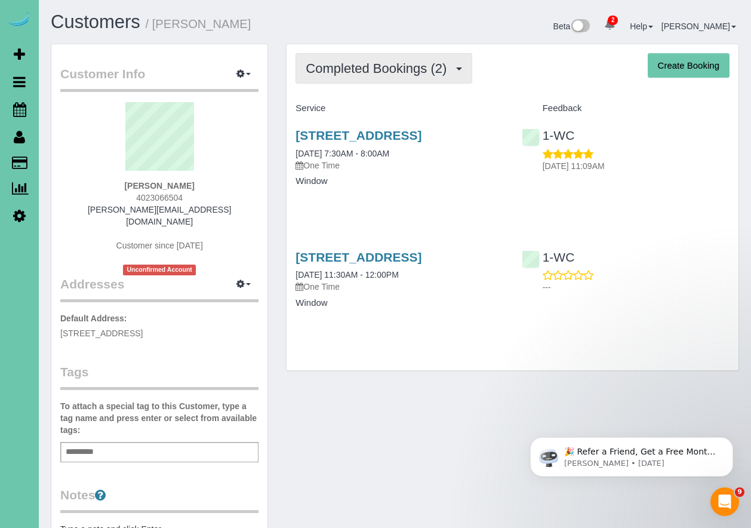
click at [383, 62] on span "Completed Bookings (2)" at bounding box center [379, 68] width 147 height 15
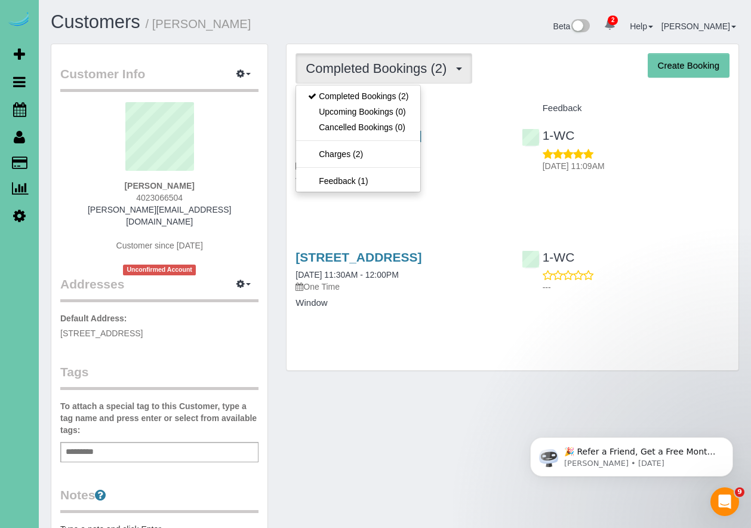
click at [535, 58] on div "Completed Bookings (2) Completed Bookings (2) Upcoming Bookings (0) Cancelled B…" at bounding box center [513, 68] width 434 height 30
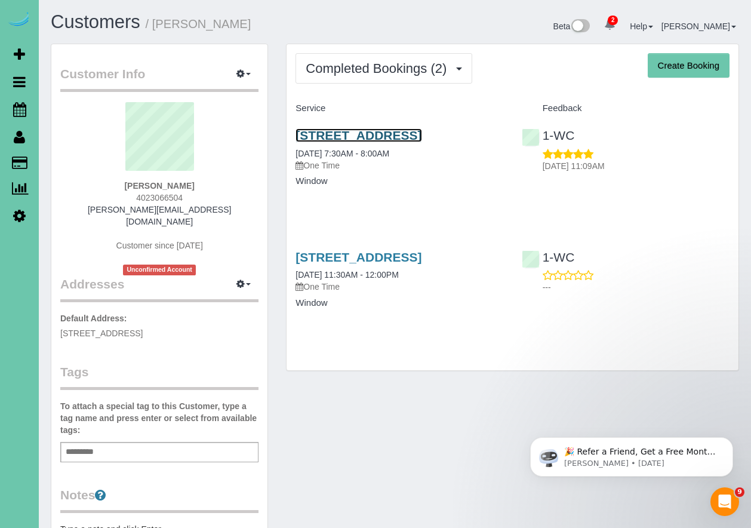
click at [376, 137] on link "107 South 128th Plaza, Omaha, NE 68154" at bounding box center [359, 135] width 126 height 14
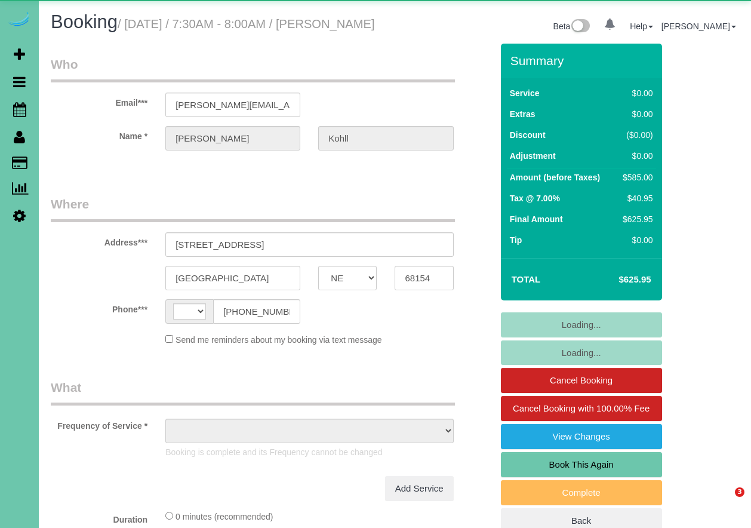
select select "NE"
select select "string:[GEOGRAPHIC_DATA]"
select select "object:856"
select select "string:fspay-78aafd3f-1bc1-45fa-bf27-300655fbc406"
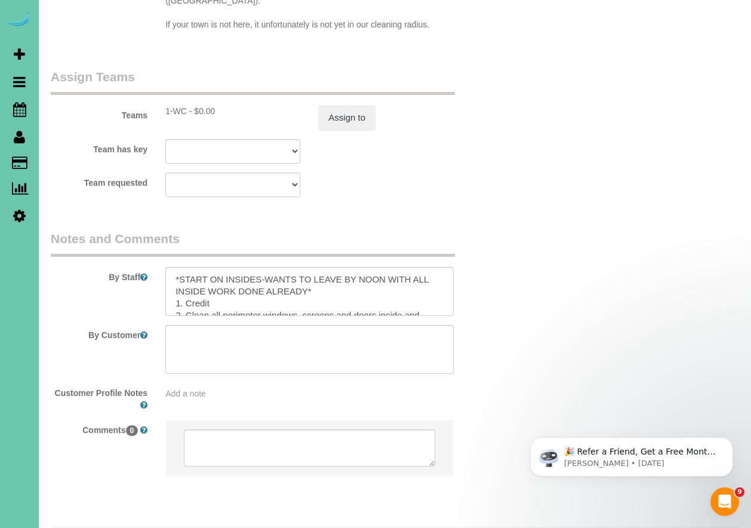
scroll to position [1298, 0]
click at [336, 266] on textarea at bounding box center [309, 290] width 288 height 49
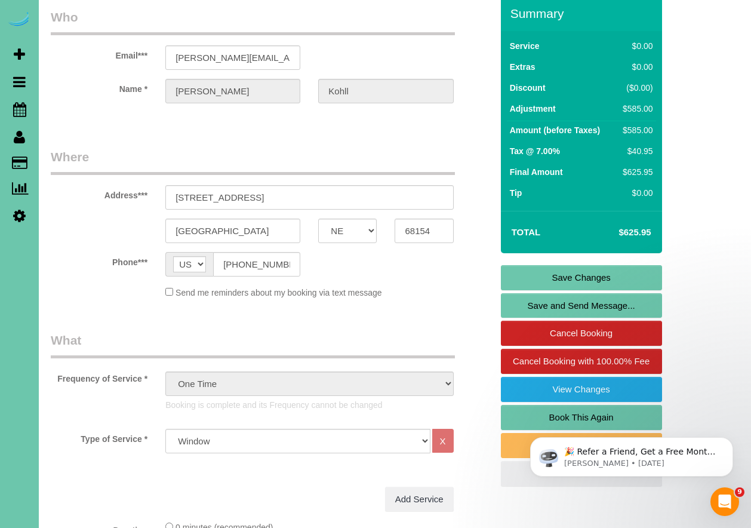
scroll to position [0, 0]
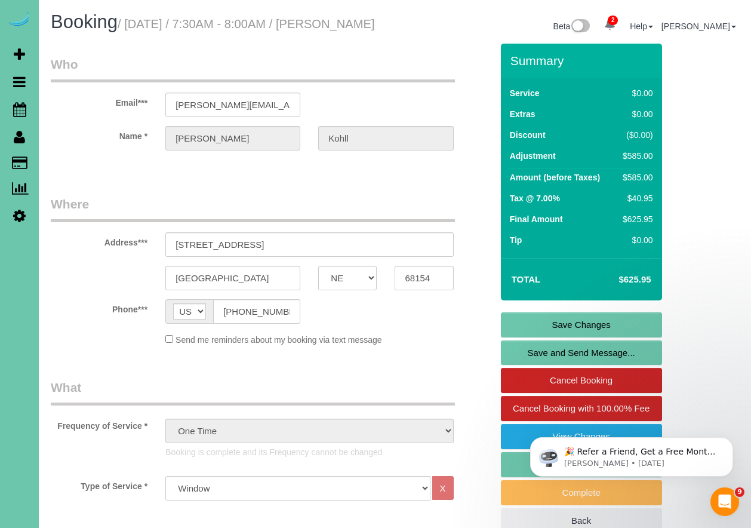
click at [388, 74] on legend "Who" at bounding box center [253, 69] width 404 height 27
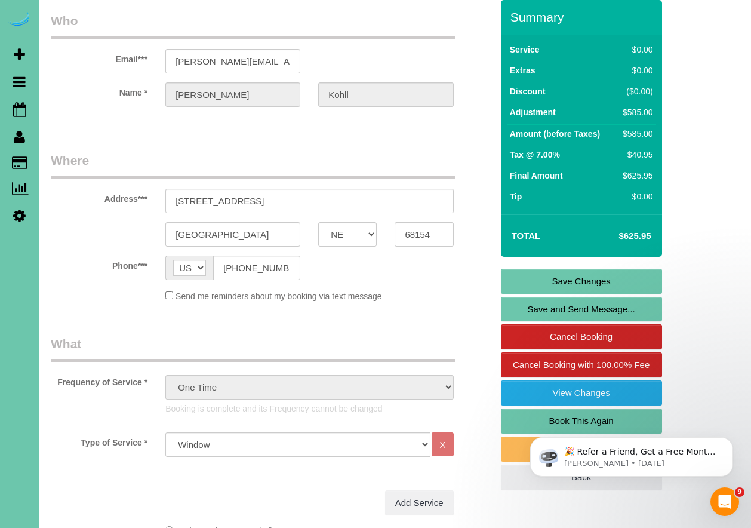
scroll to position [44, 0]
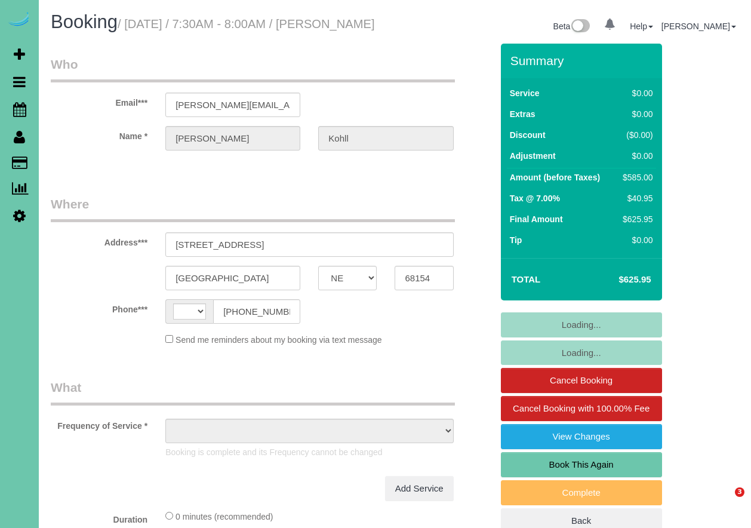
select select "NE"
select select "string:[GEOGRAPHIC_DATA]"
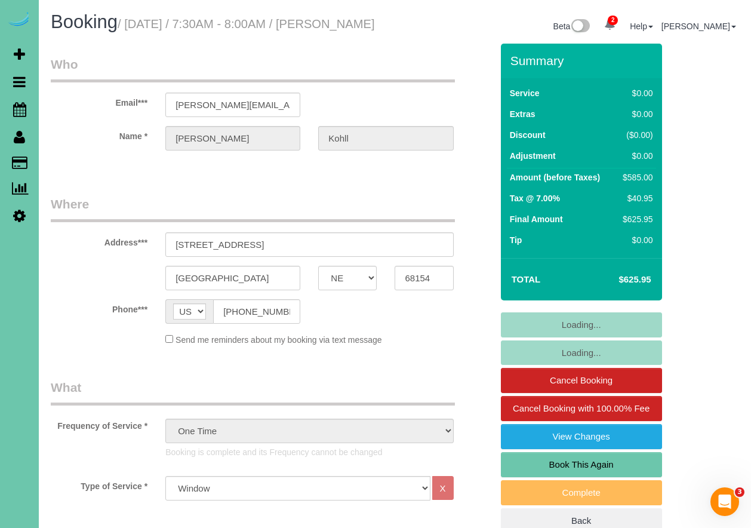
select select "object:910"
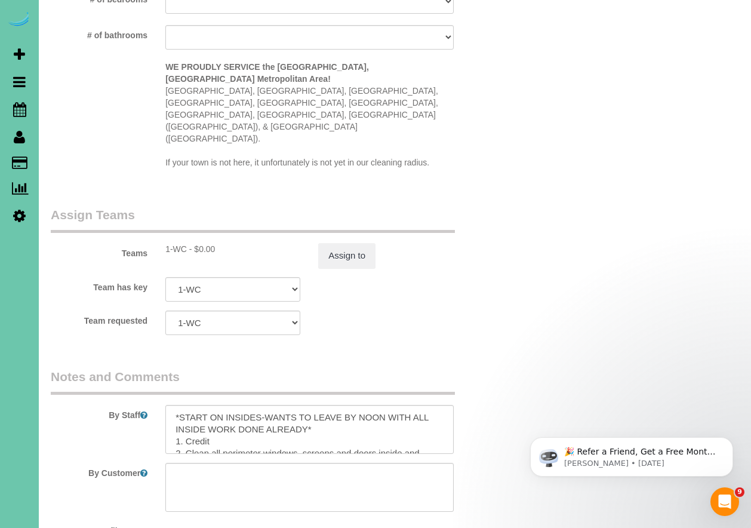
scroll to position [1159, 0]
click at [374, 404] on textarea at bounding box center [309, 428] width 288 height 49
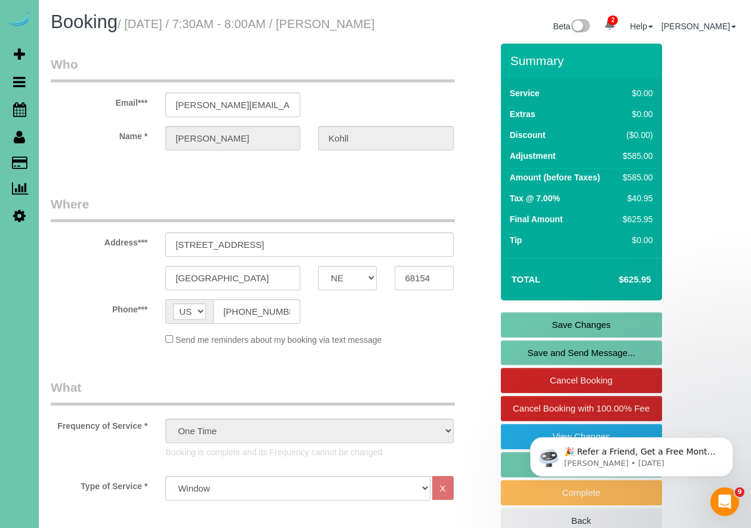
scroll to position [0, 0]
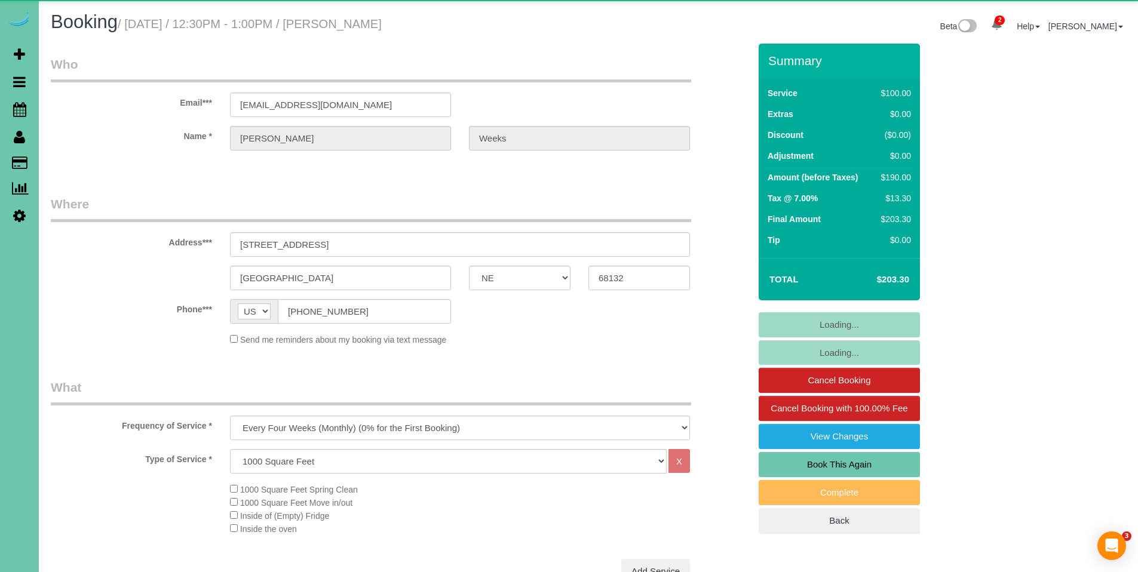
select select "NE"
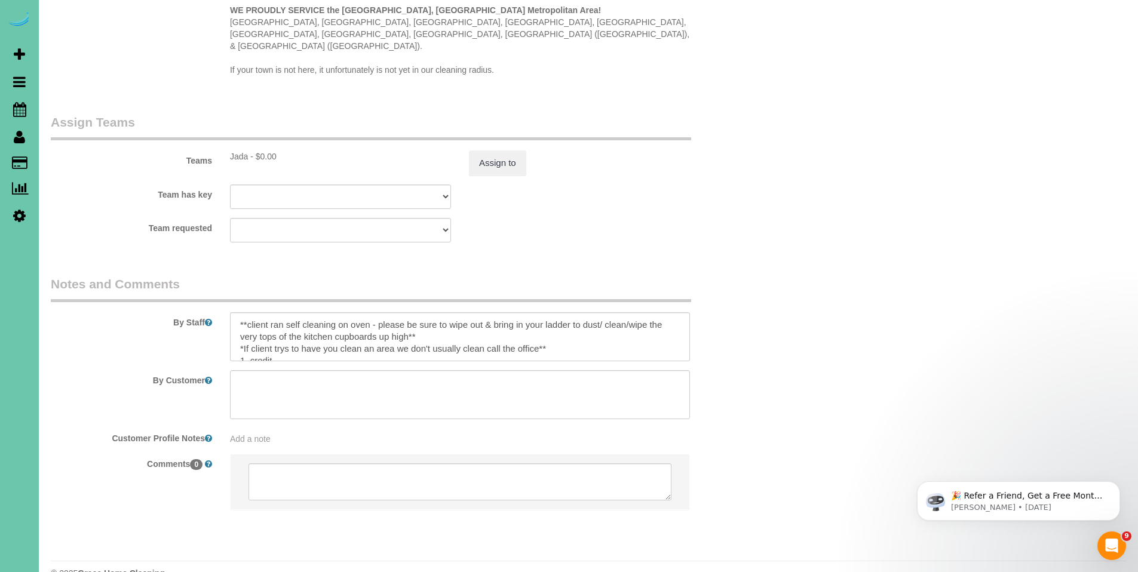
scroll to position [1226, 0]
click at [236, 312] on textarea at bounding box center [460, 336] width 460 height 49
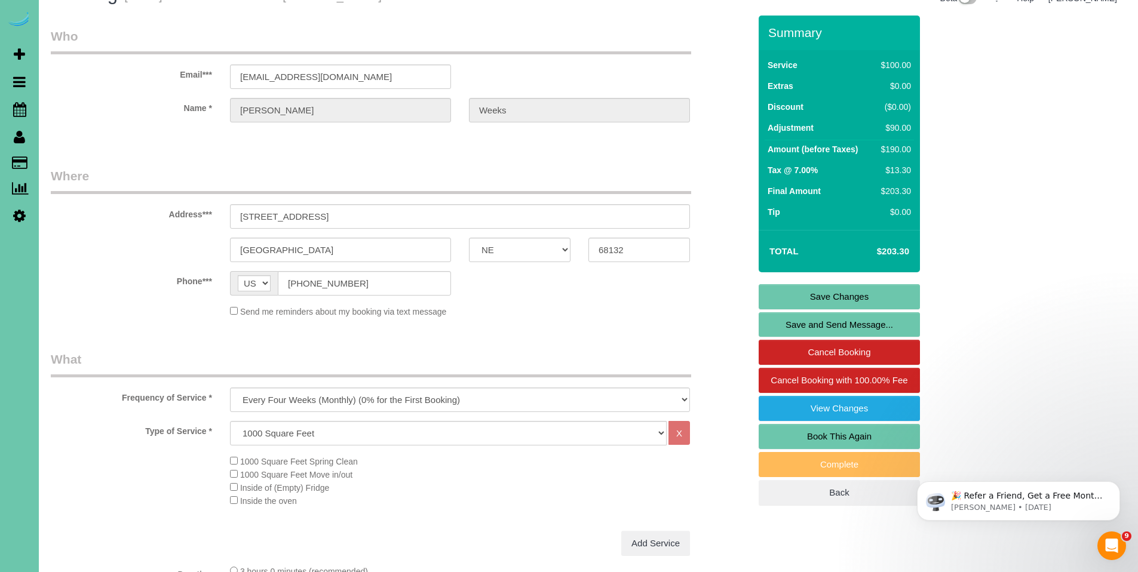
scroll to position [0, 0]
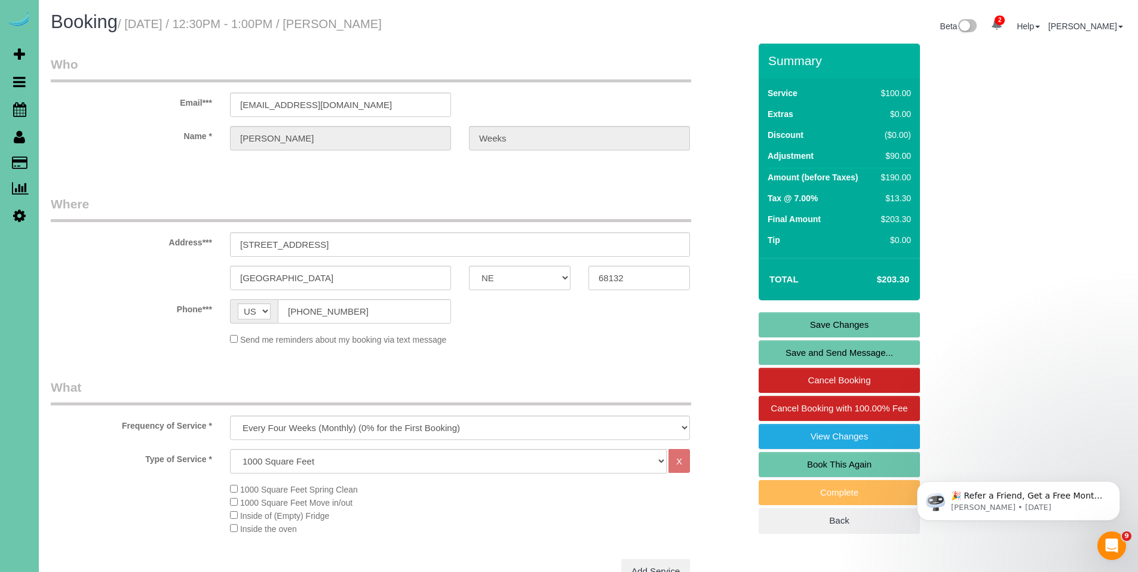
type textarea "*FD Code 1035** **client ran self cleaning on oven - please be sure to wipe out…"
click at [842, 327] on link "Save Changes" at bounding box center [839, 324] width 161 height 25
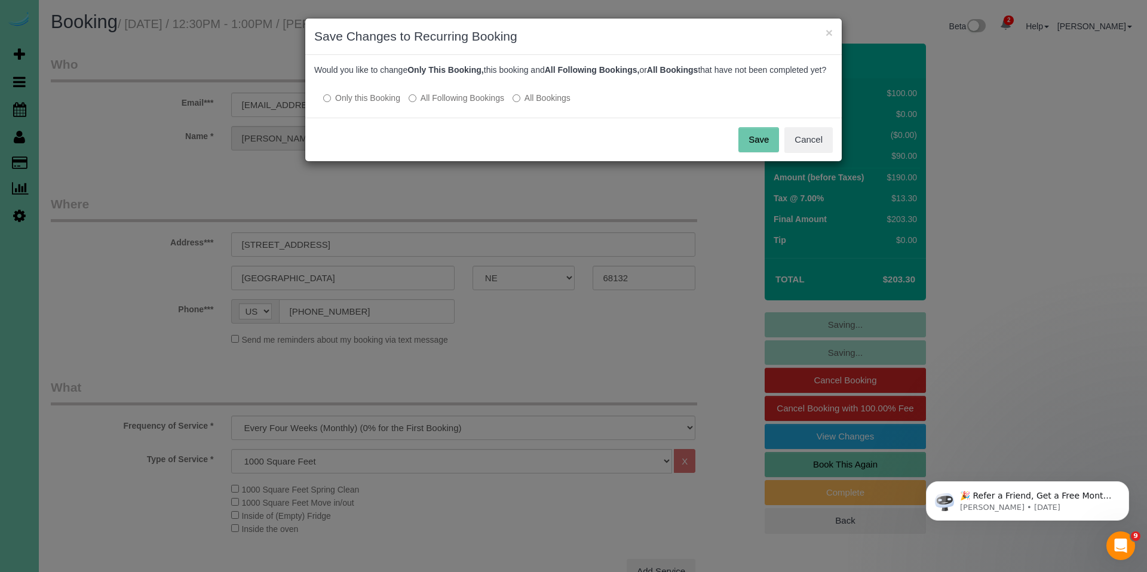
click at [760, 152] on button "Save" at bounding box center [758, 139] width 41 height 25
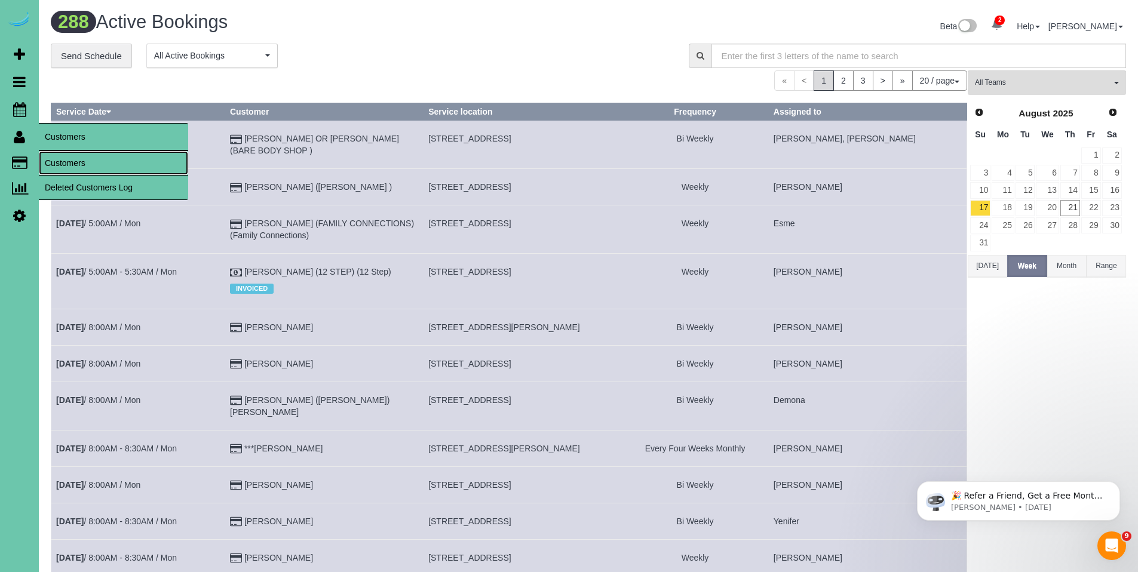
click at [75, 168] on link "Customers" at bounding box center [113, 163] width 149 height 24
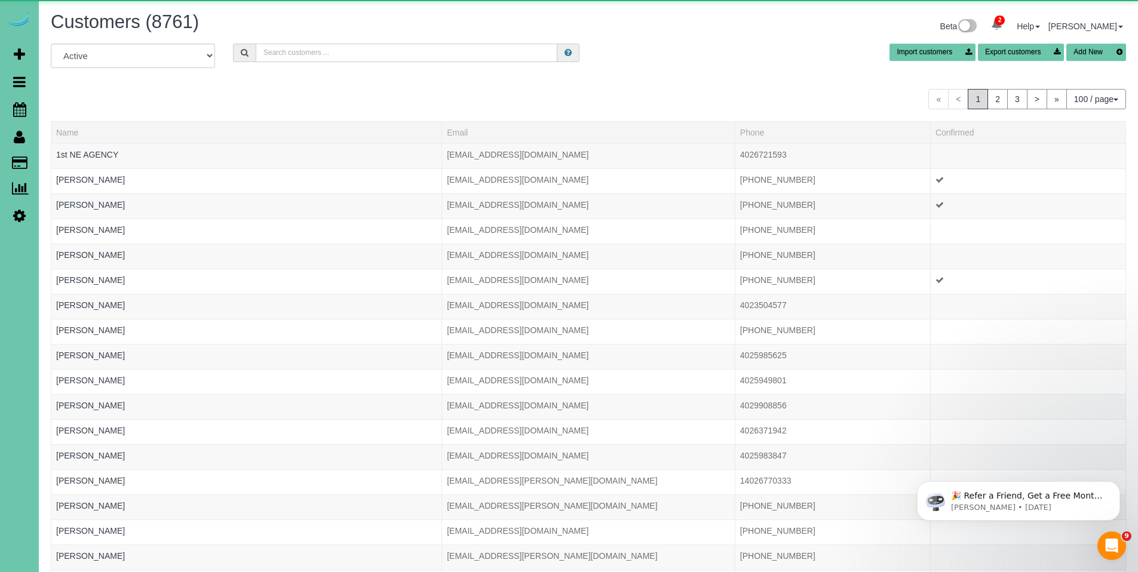
click at [320, 52] on input "text" at bounding box center [407, 53] width 302 height 19
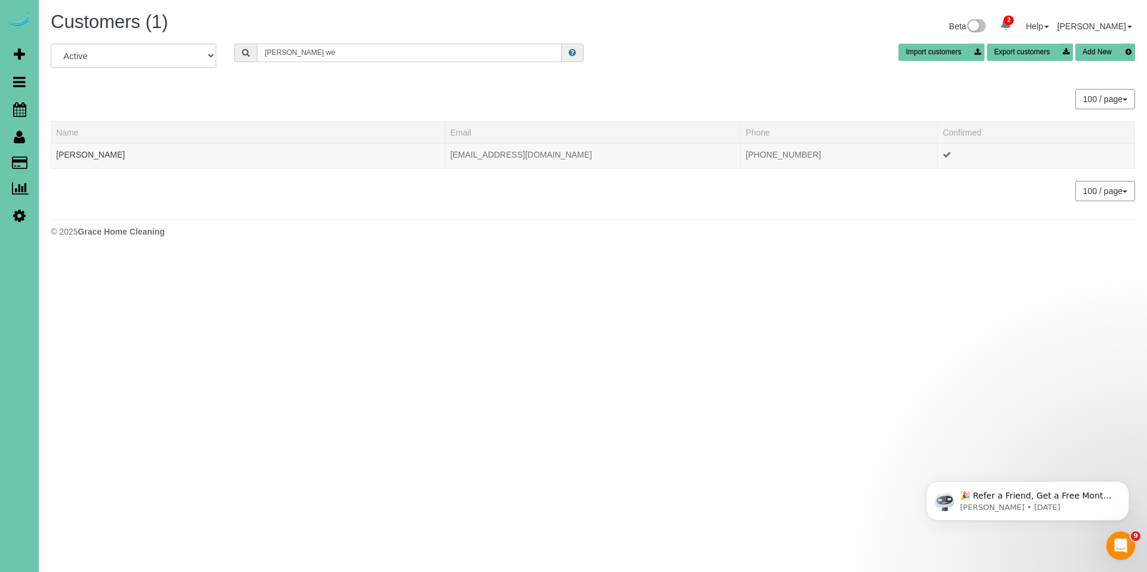
drag, startPoint x: 322, startPoint y: 54, endPoint x: 237, endPoint y: 49, distance: 85.0
click at [237, 49] on div "katie we" at bounding box center [408, 53] width 349 height 19
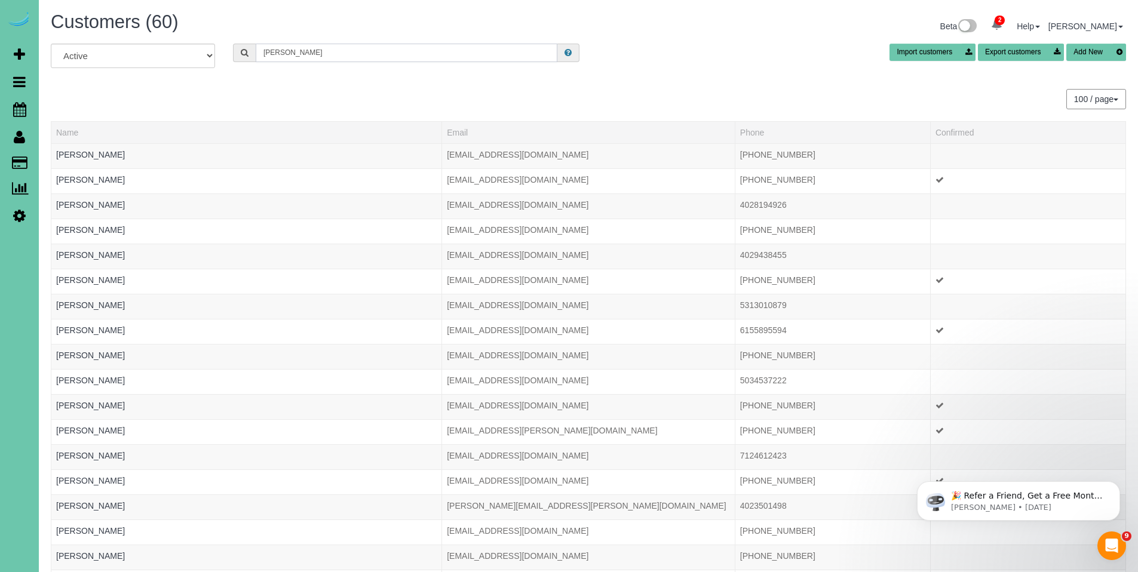
drag, startPoint x: 344, startPoint y: 53, endPoint x: 232, endPoint y: 50, distance: 111.8
click at [233, 50] on div "Alex" at bounding box center [406, 53] width 346 height 19
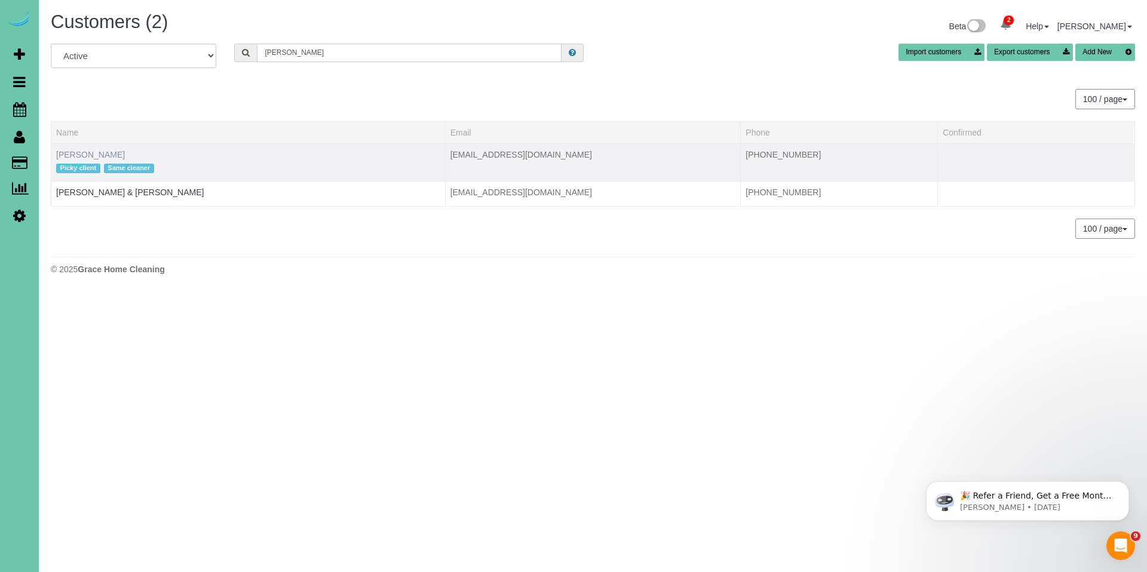
type input "caples"
click at [90, 156] on link "Jeanne Caples" at bounding box center [90, 155] width 69 height 10
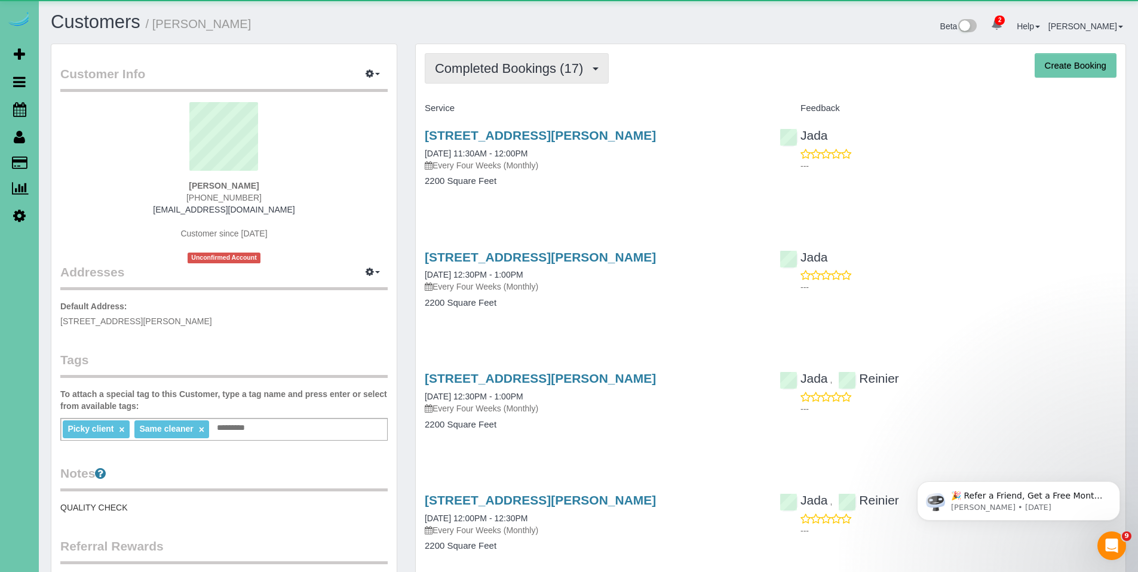
click at [513, 58] on button "Completed Bookings (17)" at bounding box center [517, 68] width 184 height 30
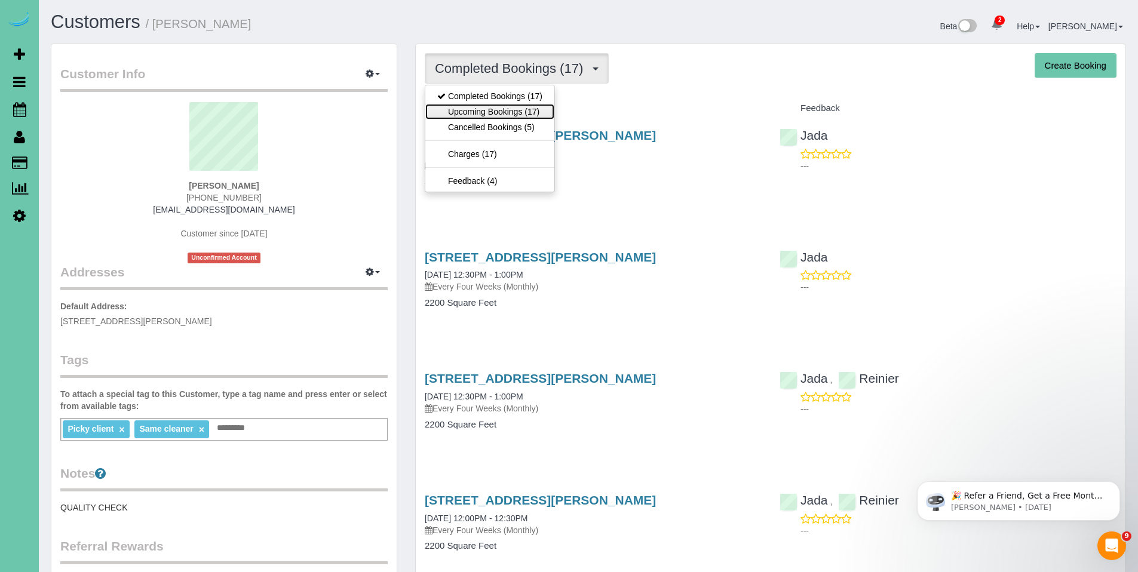
click at [480, 115] on link "Upcoming Bookings (17)" at bounding box center [489, 112] width 129 height 16
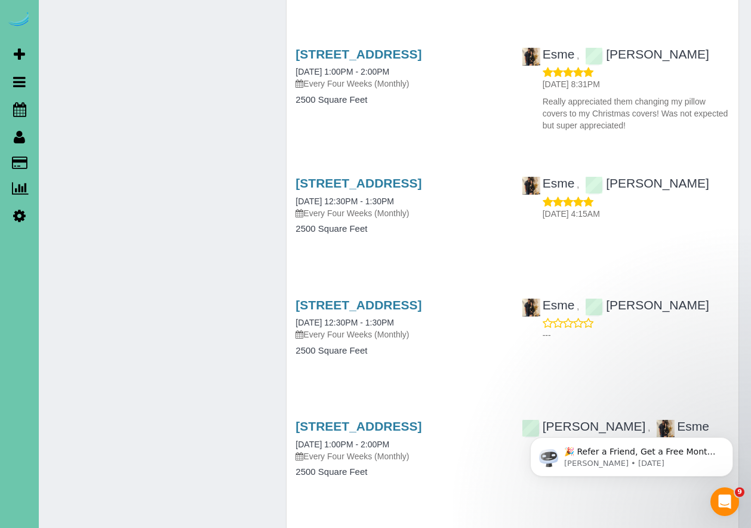
click at [455, 312] on div "Service Feedback [STREET_ADDRESS] [DATE] 12:30PM - 1:30PM Every Four Weeks (Mon…" at bounding box center [513, 446] width 434 height 3049
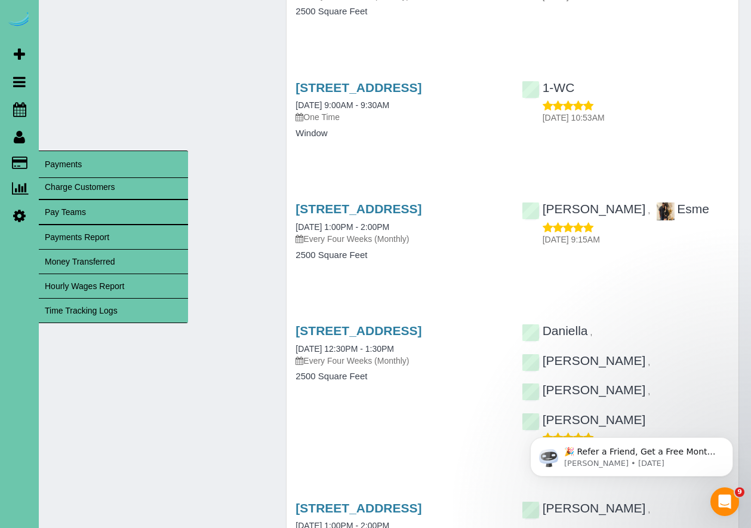
scroll to position [1637, 0]
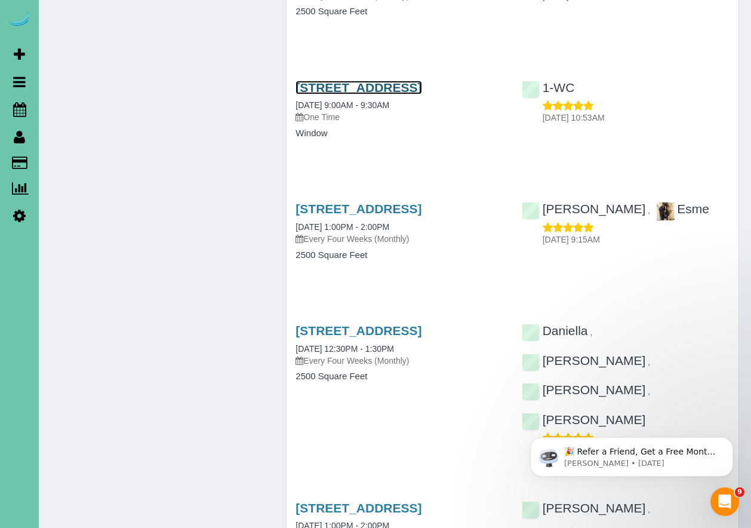
click at [354, 94] on link "[STREET_ADDRESS]" at bounding box center [359, 88] width 126 height 14
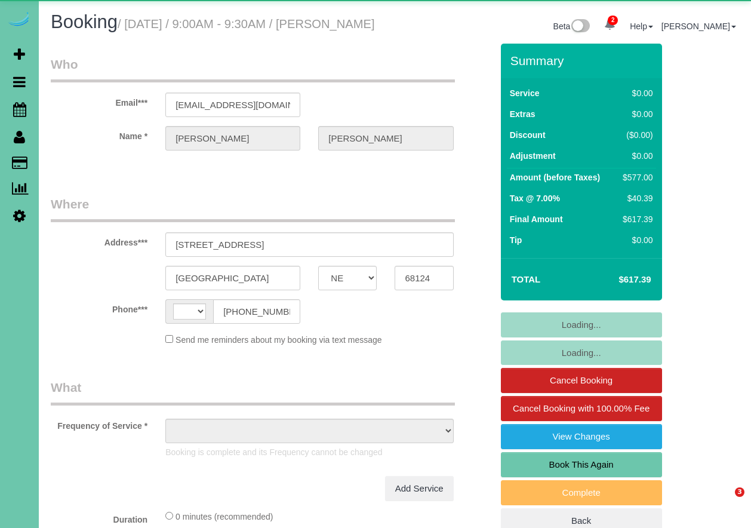
select select "NE"
select select "string:US"
select select "object:679"
select select "string:fspay-83baf3bf-6e3d-46b8-b6ed-f6a77e434d05"
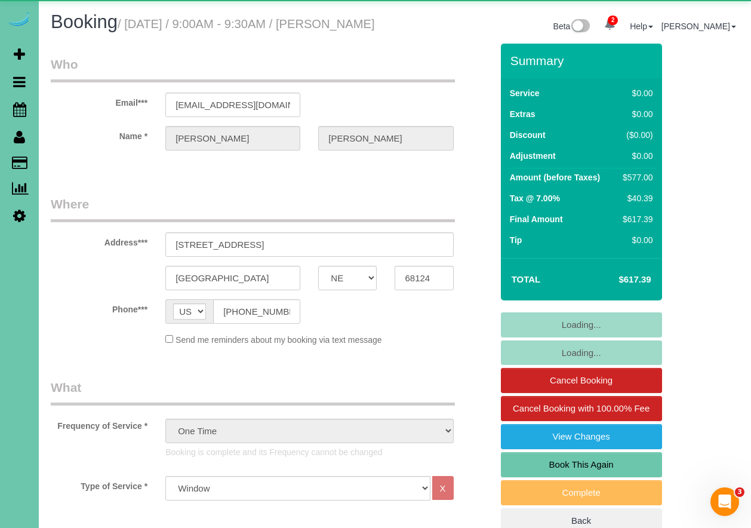
select select "number:36"
select select "number:42"
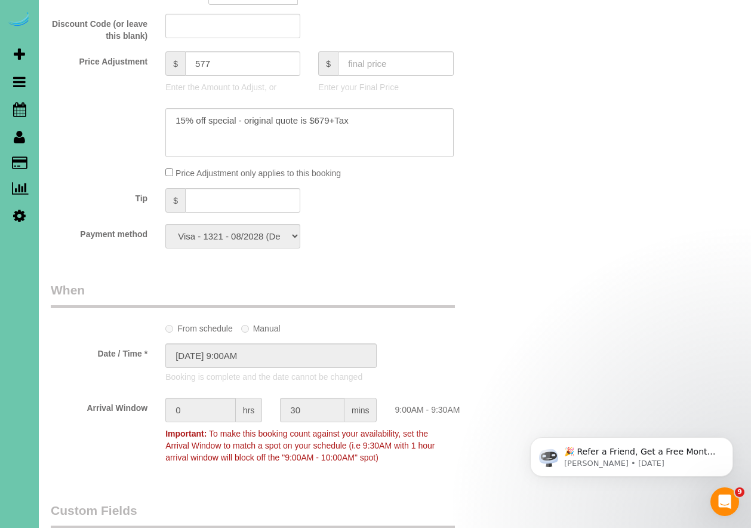
scroll to position [696, 0]
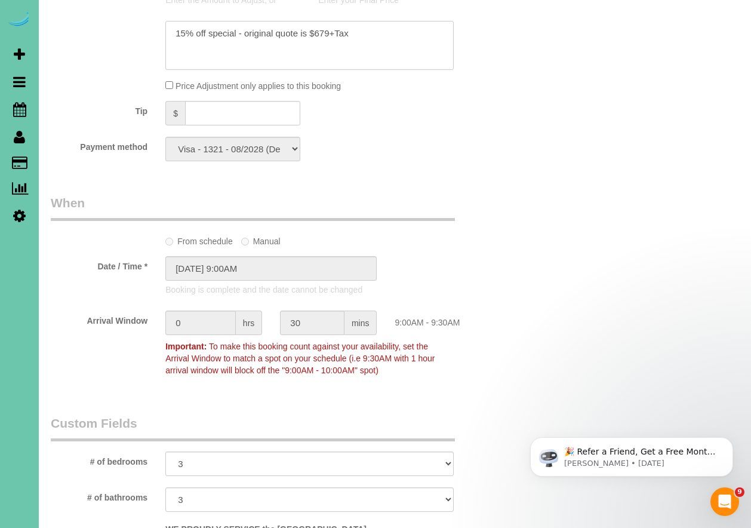
click at [367, 58] on textarea at bounding box center [309, 45] width 288 height 49
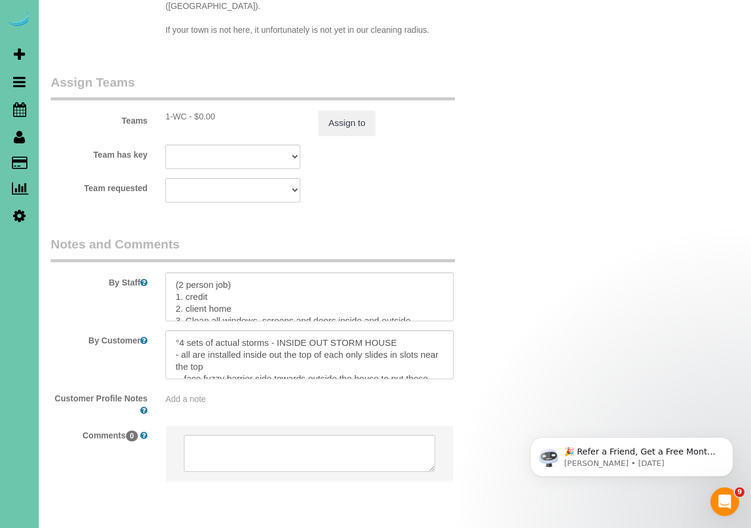
scroll to position [1298, 0]
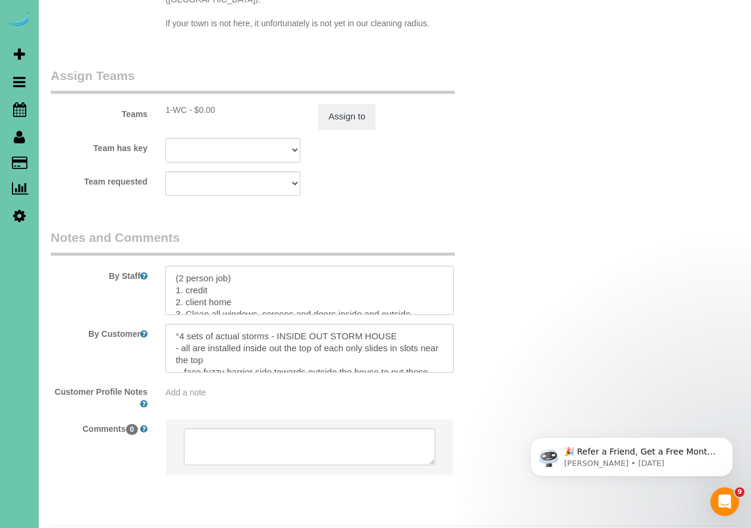
click at [409, 266] on textarea at bounding box center [309, 290] width 288 height 49
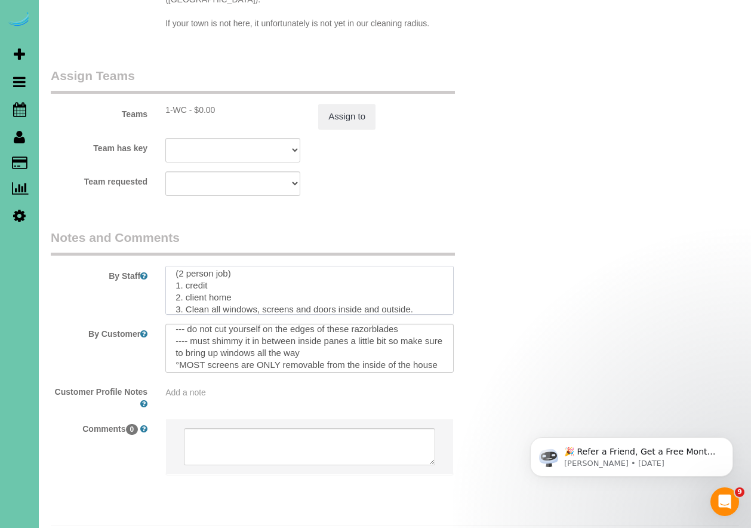
scroll to position [0, 0]
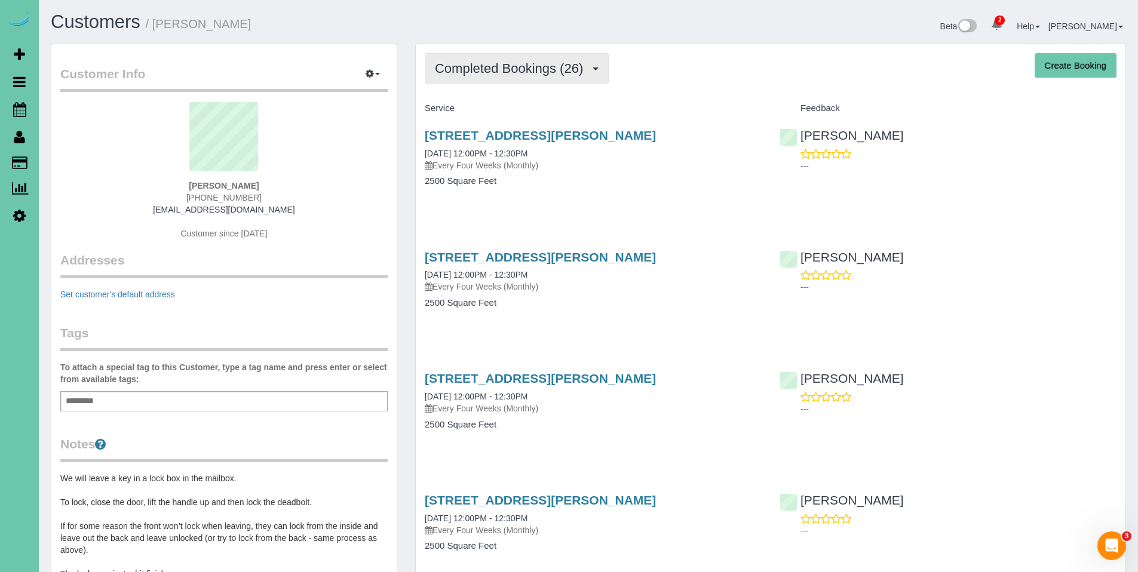
click at [509, 74] on span "Completed Bookings (26)" at bounding box center [512, 68] width 154 height 15
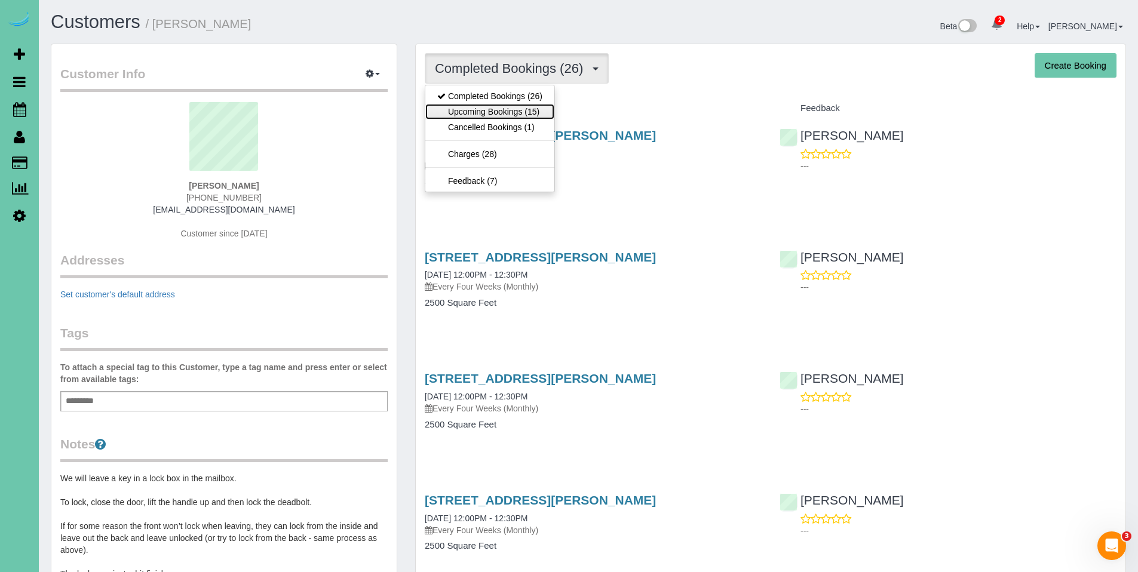
click at [502, 108] on link "Upcoming Bookings (15)" at bounding box center [489, 112] width 129 height 16
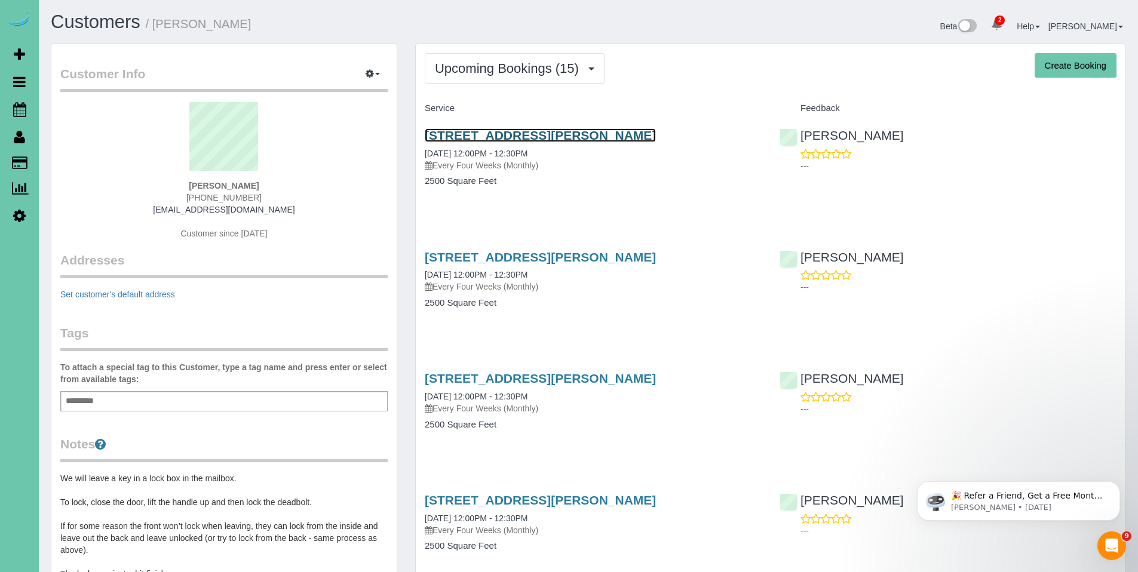
click at [501, 139] on link "[STREET_ADDRESS][PERSON_NAME]" at bounding box center [540, 135] width 231 height 14
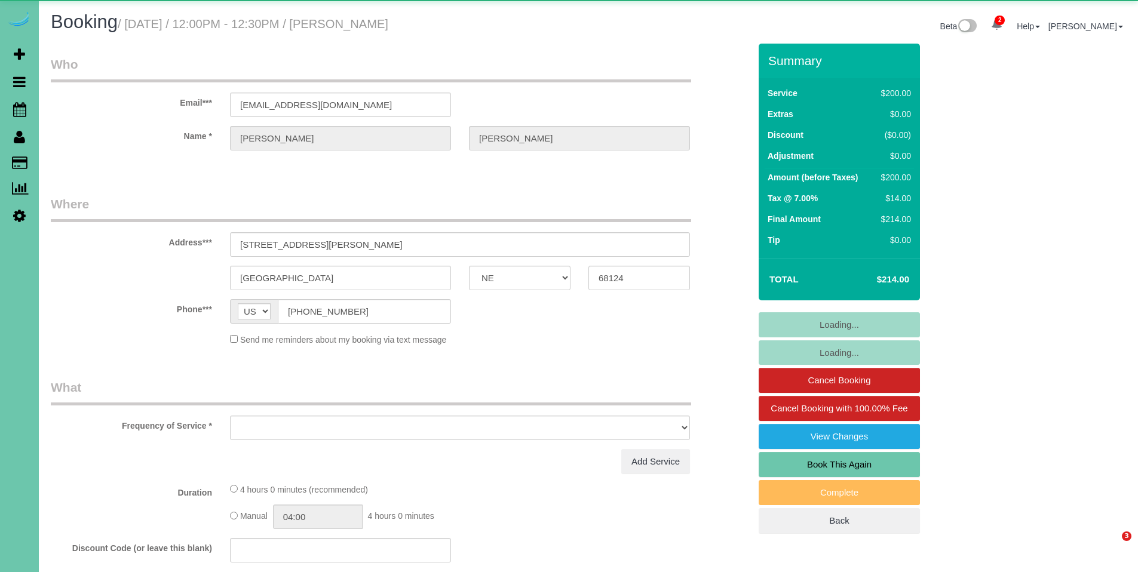
select select "NE"
select select "object:639"
select select "string:fspay-77b15998-6cb3-48f9-9b8d-e4364bcf8660"
select select "number:37"
select select "number:41"
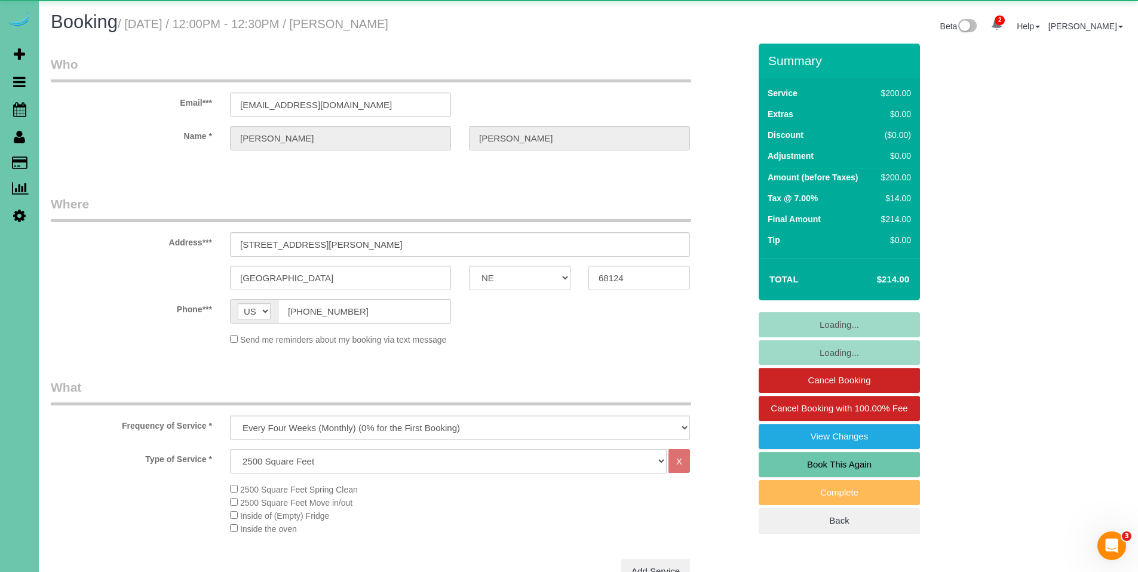
select select "object:928"
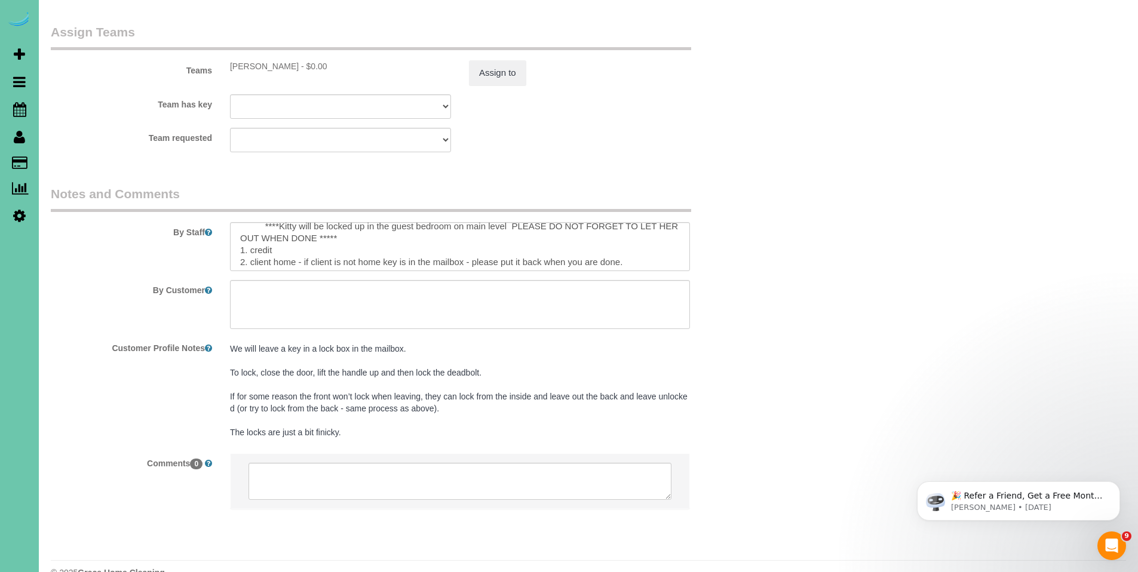
scroll to position [21, 0]
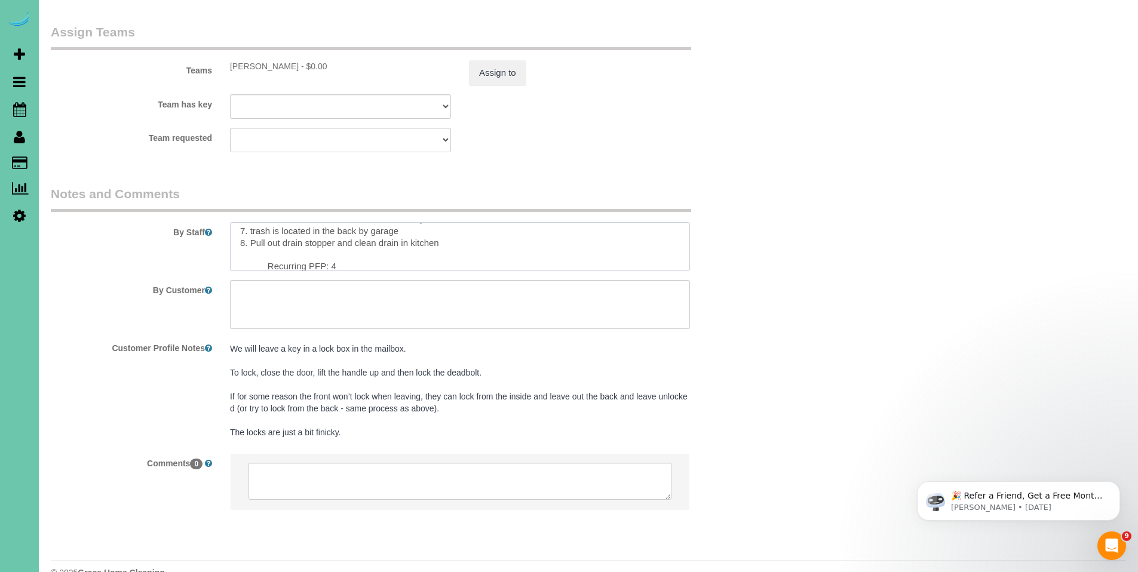
drag, startPoint x: 468, startPoint y: 240, endPoint x: 440, endPoint y: 239, distance: 27.5
click at [440, 239] on textarea at bounding box center [460, 246] width 460 height 49
click at [635, 229] on textarea at bounding box center [460, 246] width 460 height 49
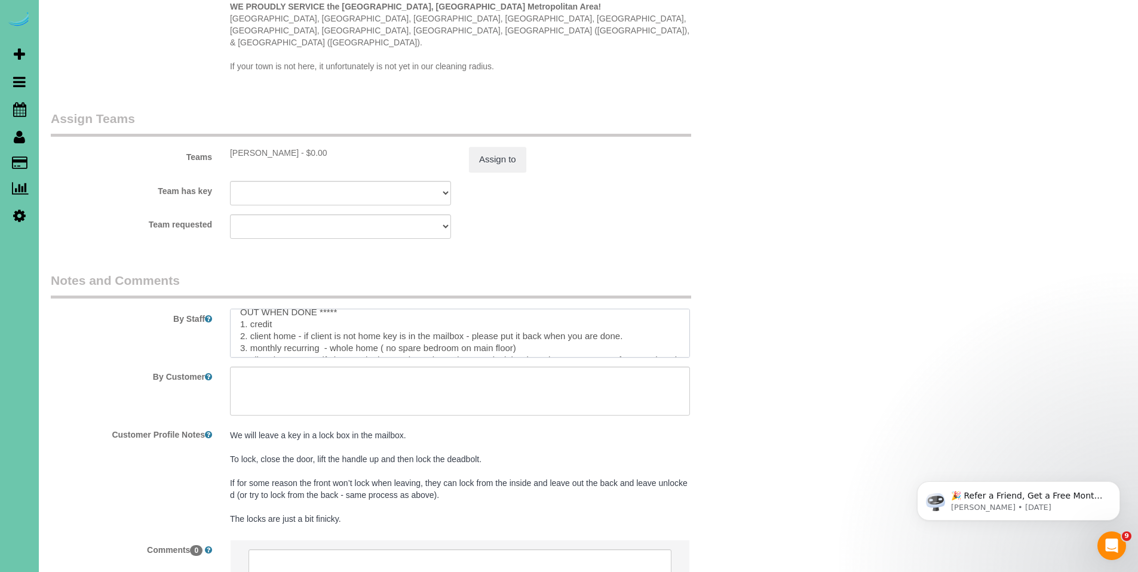
scroll to position [30, 0]
click at [467, 315] on textarea at bounding box center [460, 333] width 460 height 49
click at [434, 314] on textarea at bounding box center [460, 333] width 460 height 49
type textarea "***To lock the front door you need to lift the handle up and then turn the key.…"
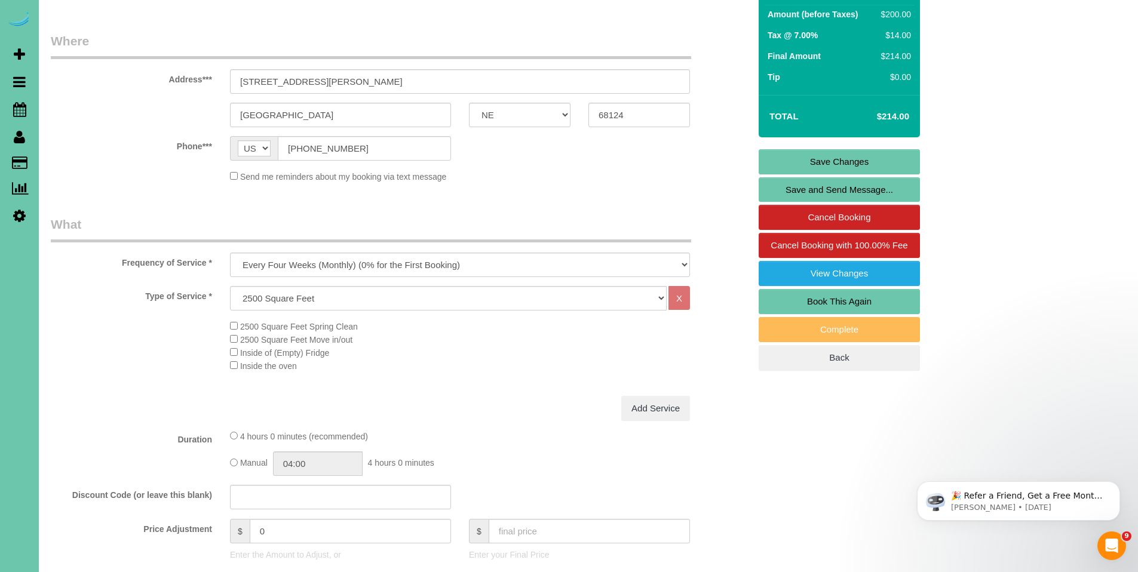
scroll to position [161, 0]
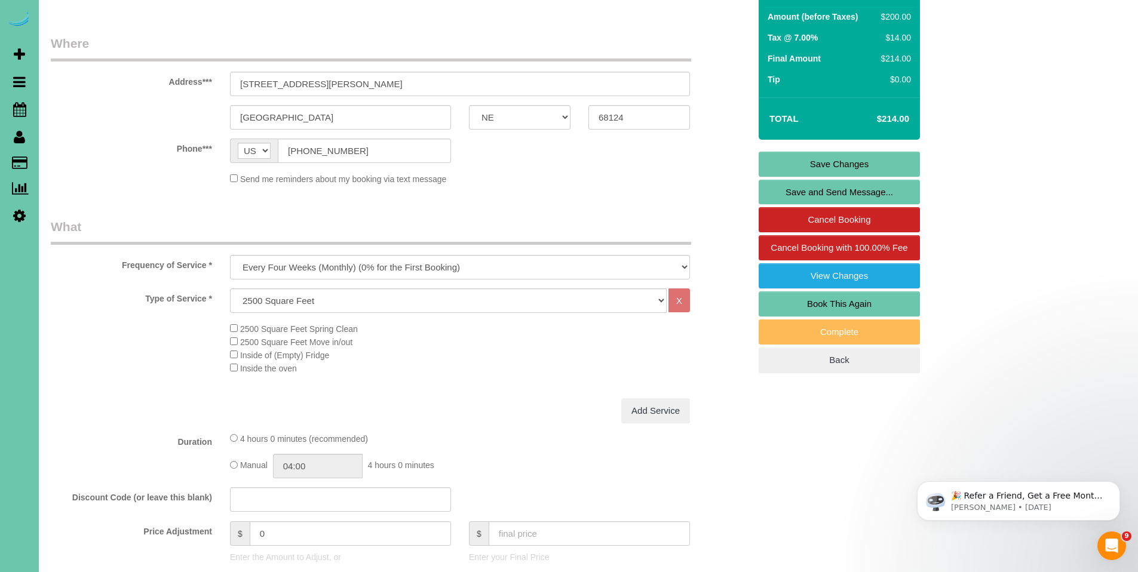
click at [822, 163] on link "Save Changes" at bounding box center [839, 164] width 161 height 25
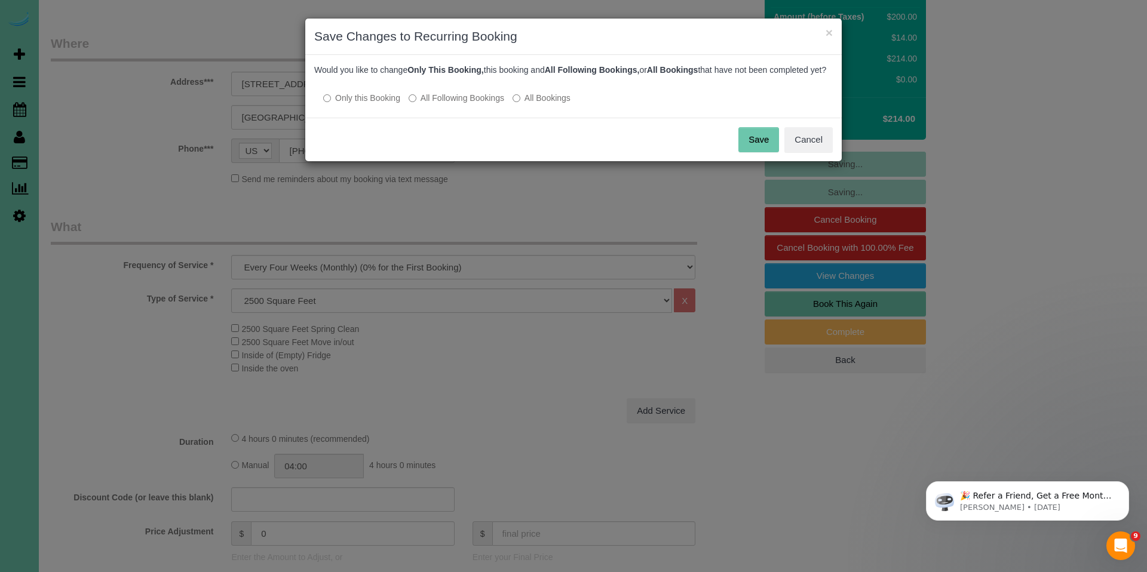
click at [465, 104] on label "All Following Bookings" at bounding box center [457, 98] width 96 height 12
click at [755, 148] on button "Save" at bounding box center [758, 139] width 41 height 25
